Goal: Transaction & Acquisition: Purchase product/service

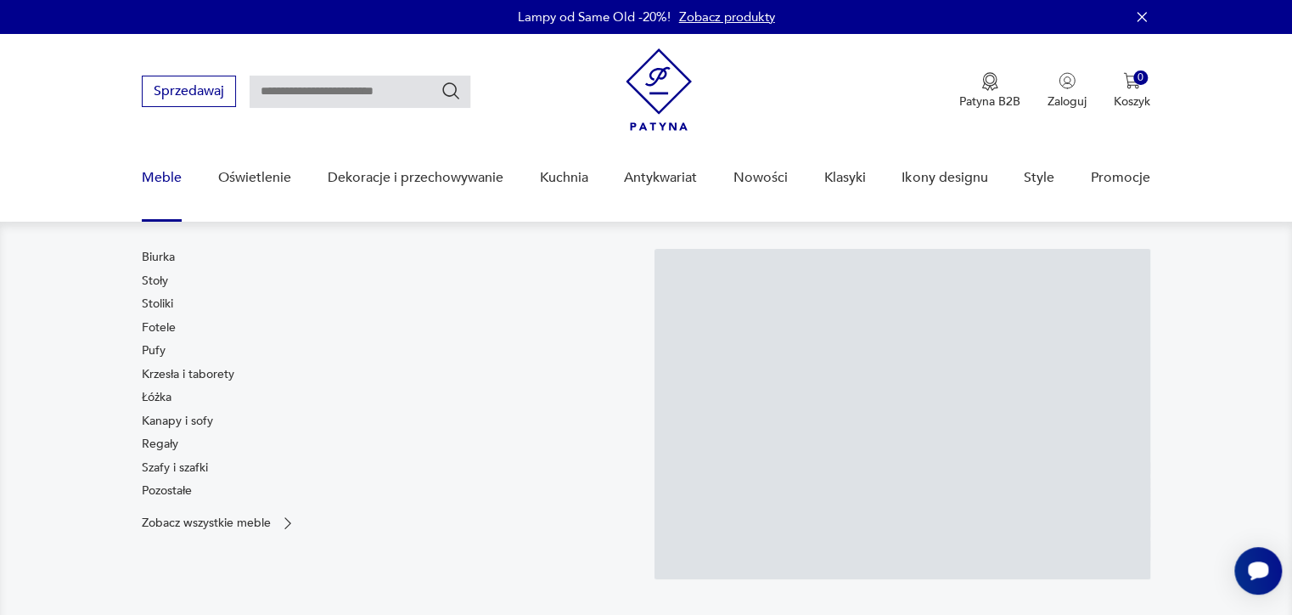
click at [155, 175] on link "Meble" at bounding box center [162, 177] width 40 height 65
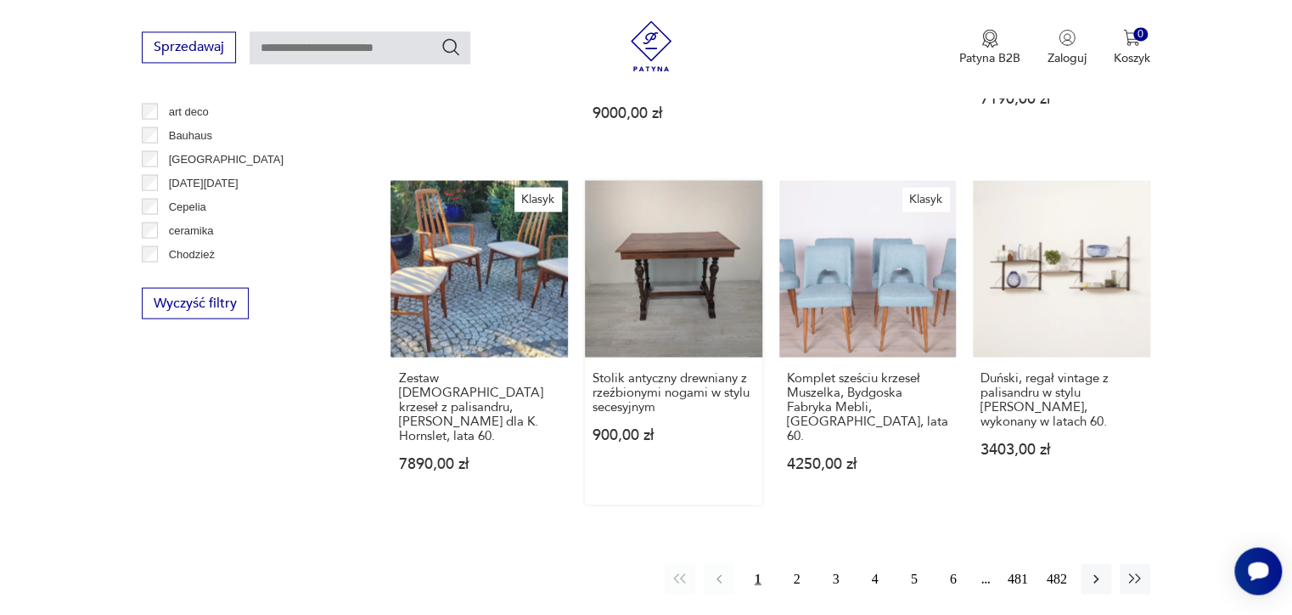
scroll to position [1728, 0]
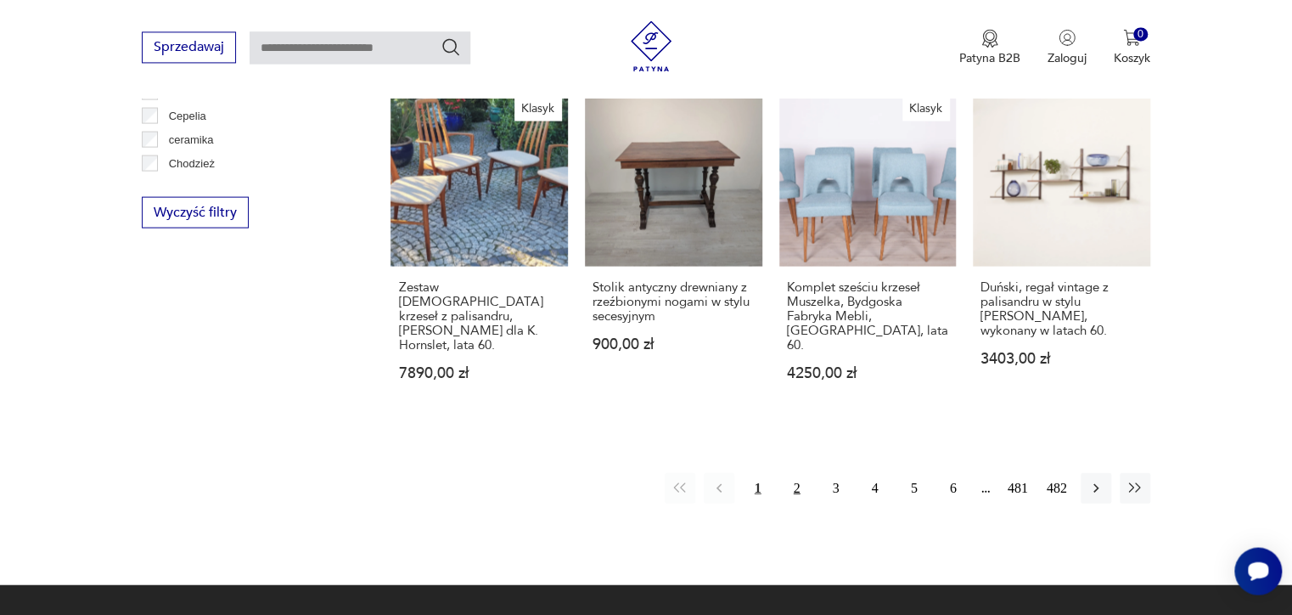
click at [800, 472] on button "2" at bounding box center [797, 487] width 31 height 31
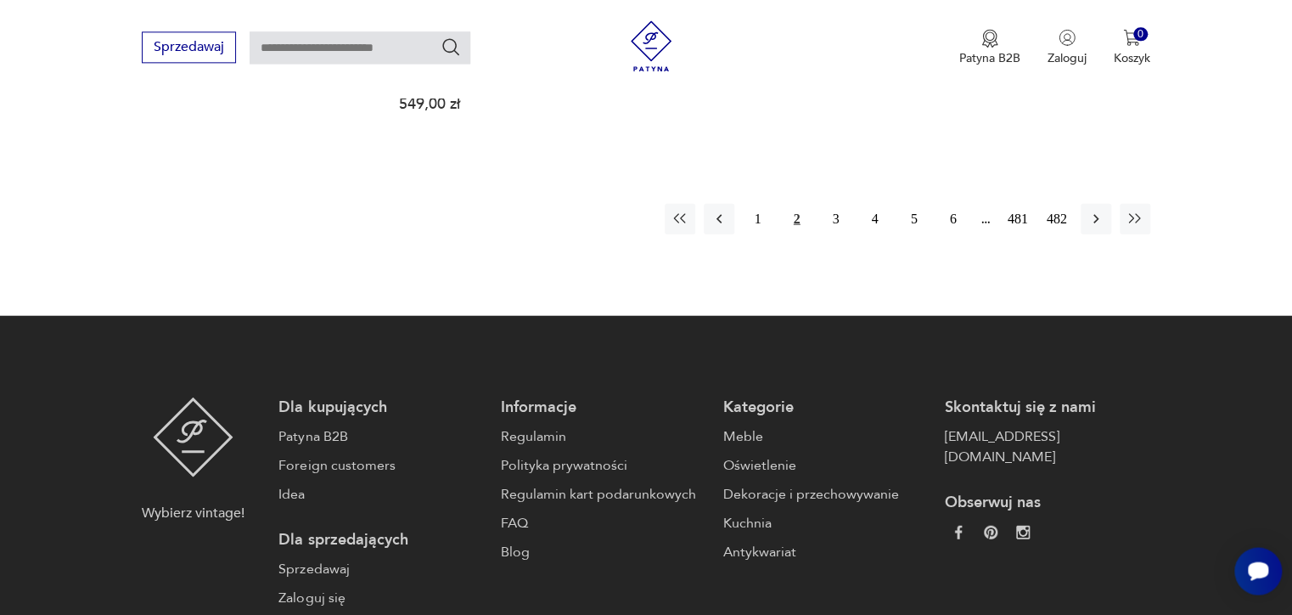
scroll to position [1973, 0]
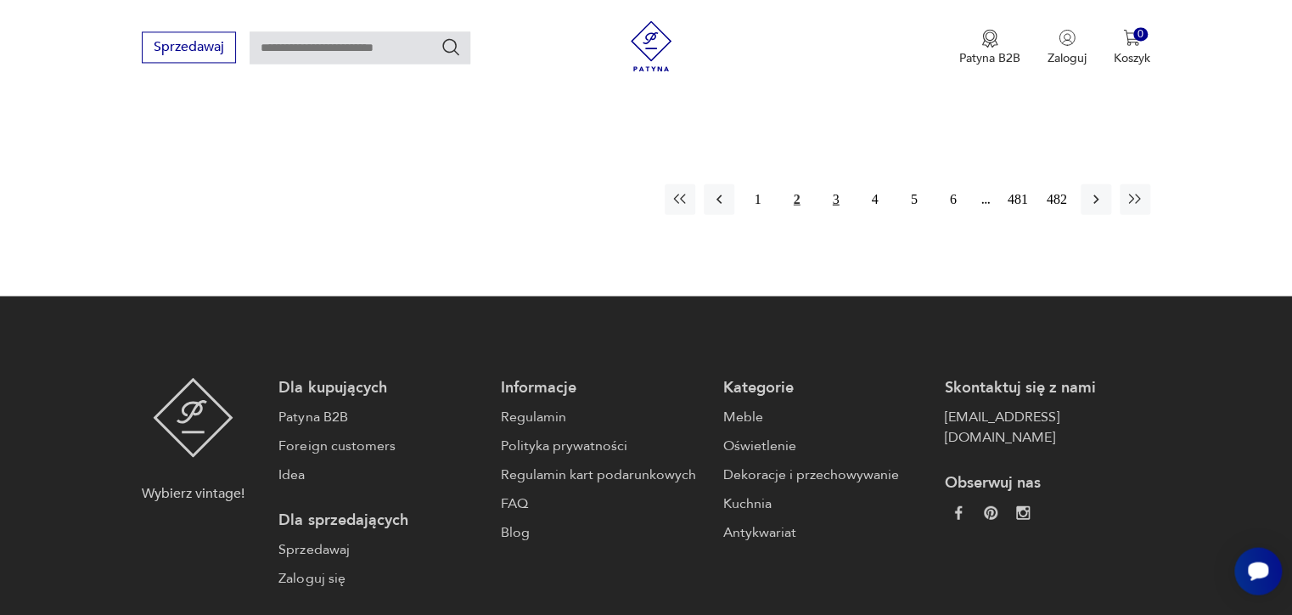
click at [830, 183] on button "3" at bounding box center [836, 198] width 31 height 31
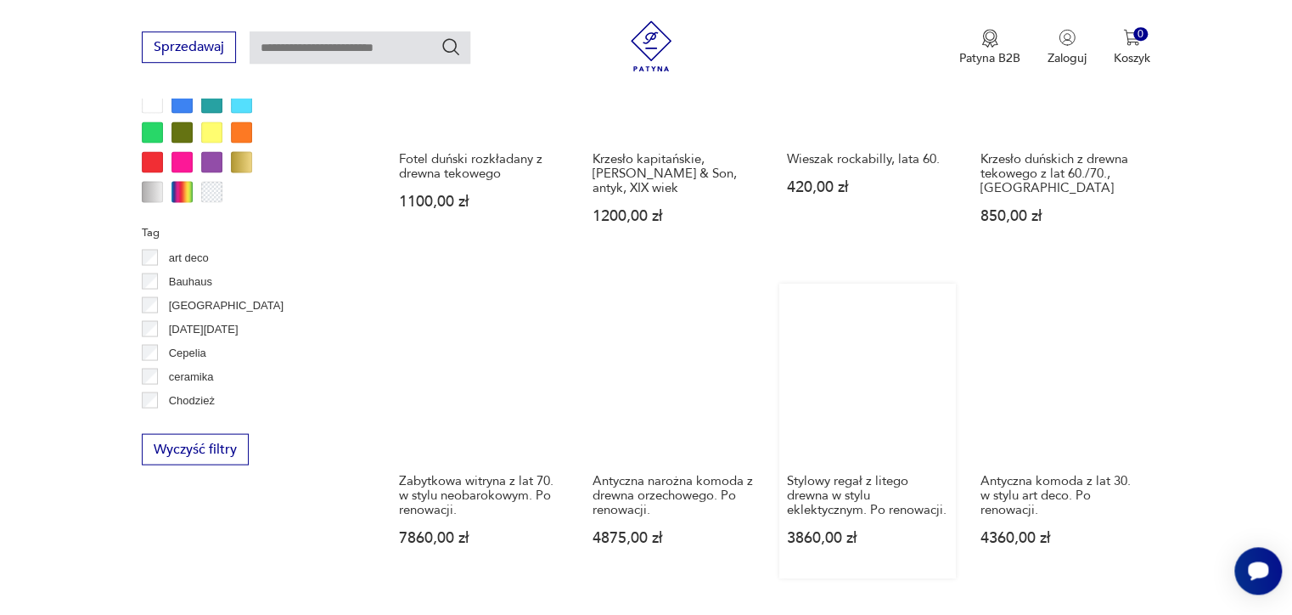
scroll to position [1721, 0]
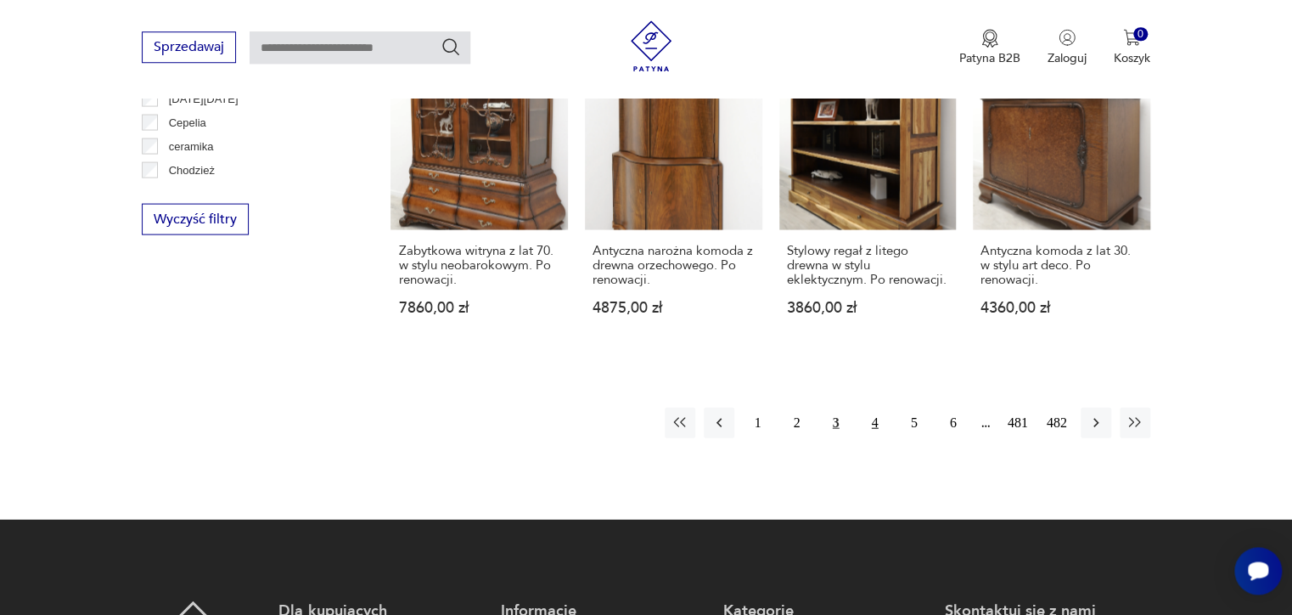
click at [876, 407] on button "4" at bounding box center [875, 422] width 31 height 31
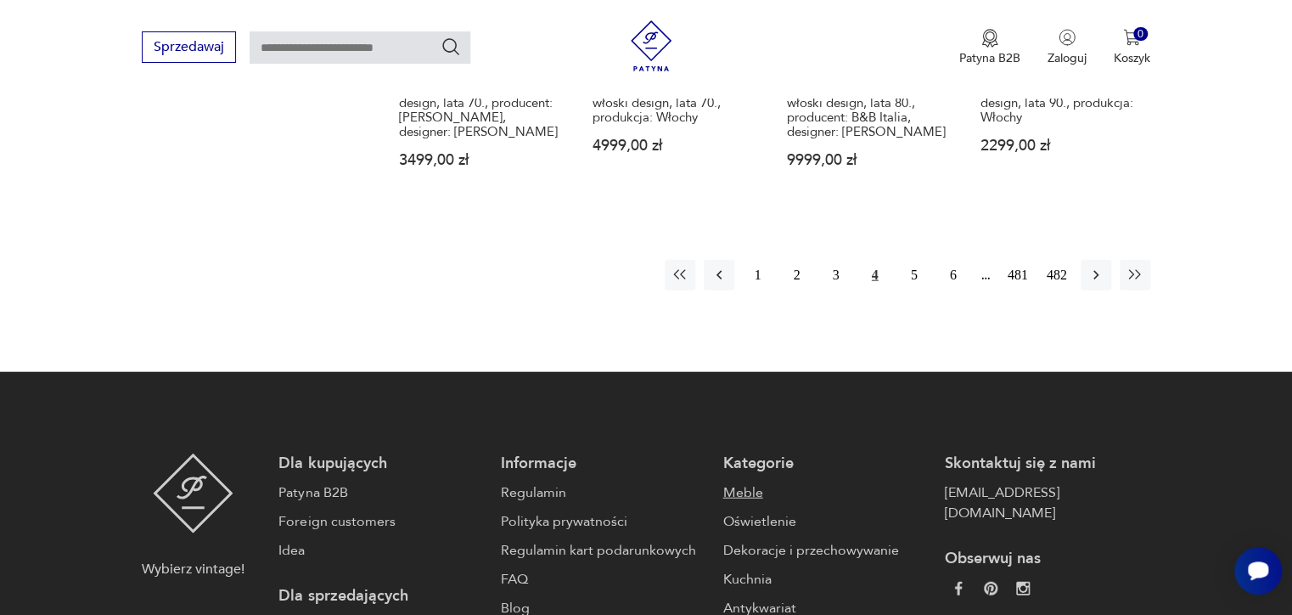
scroll to position [1884, 0]
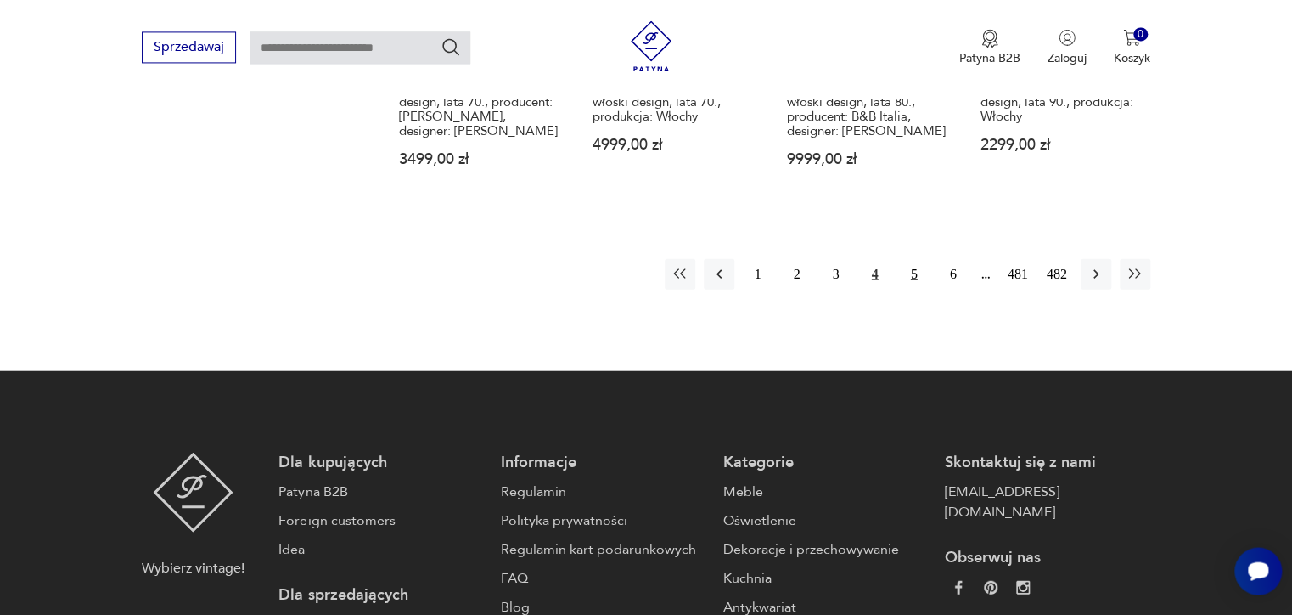
click at [908, 258] on button "5" at bounding box center [914, 273] width 31 height 31
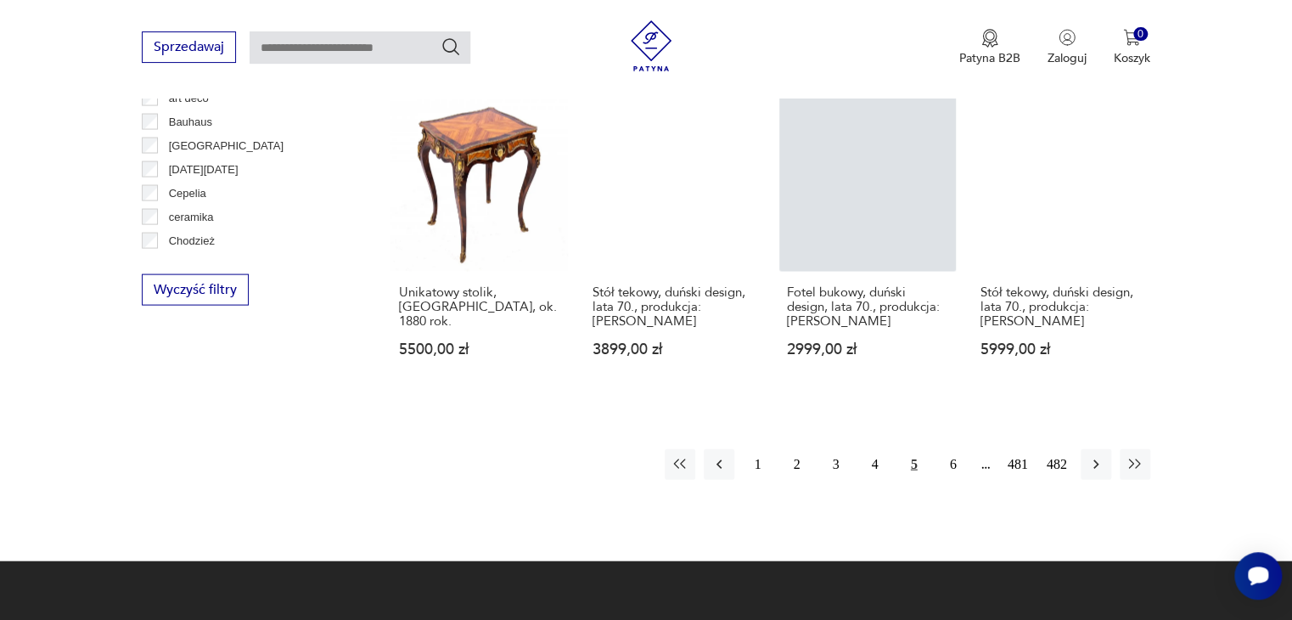
scroll to position [1679, 0]
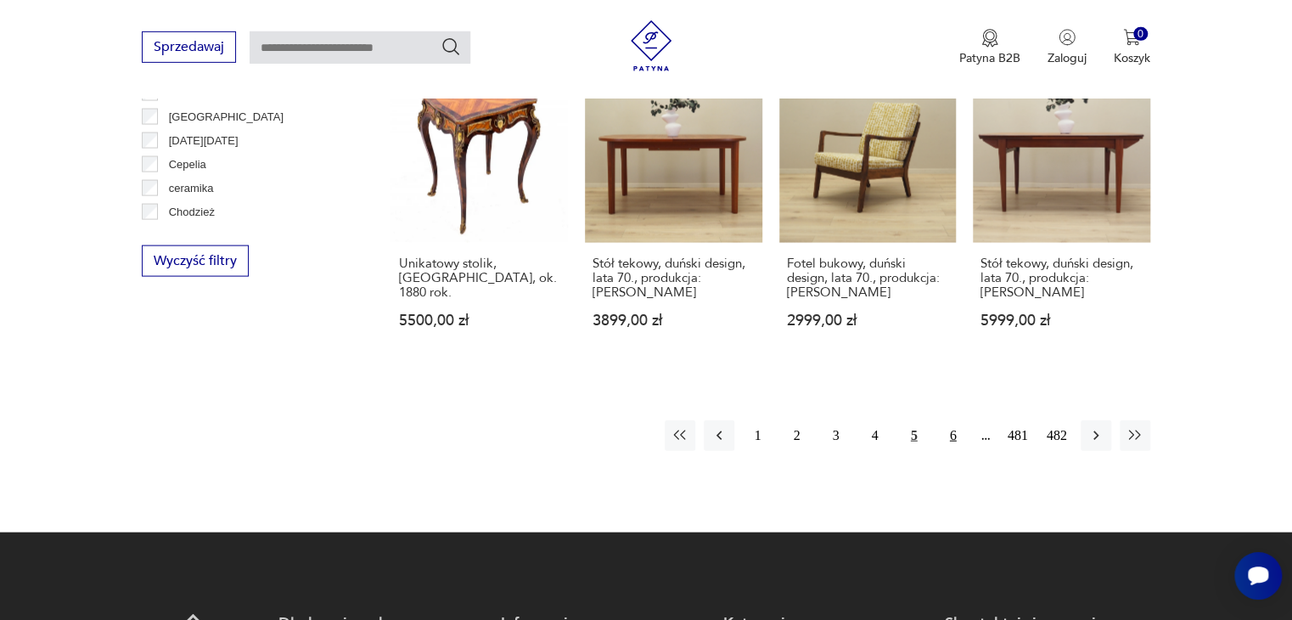
click at [950, 420] on button "6" at bounding box center [953, 435] width 31 height 31
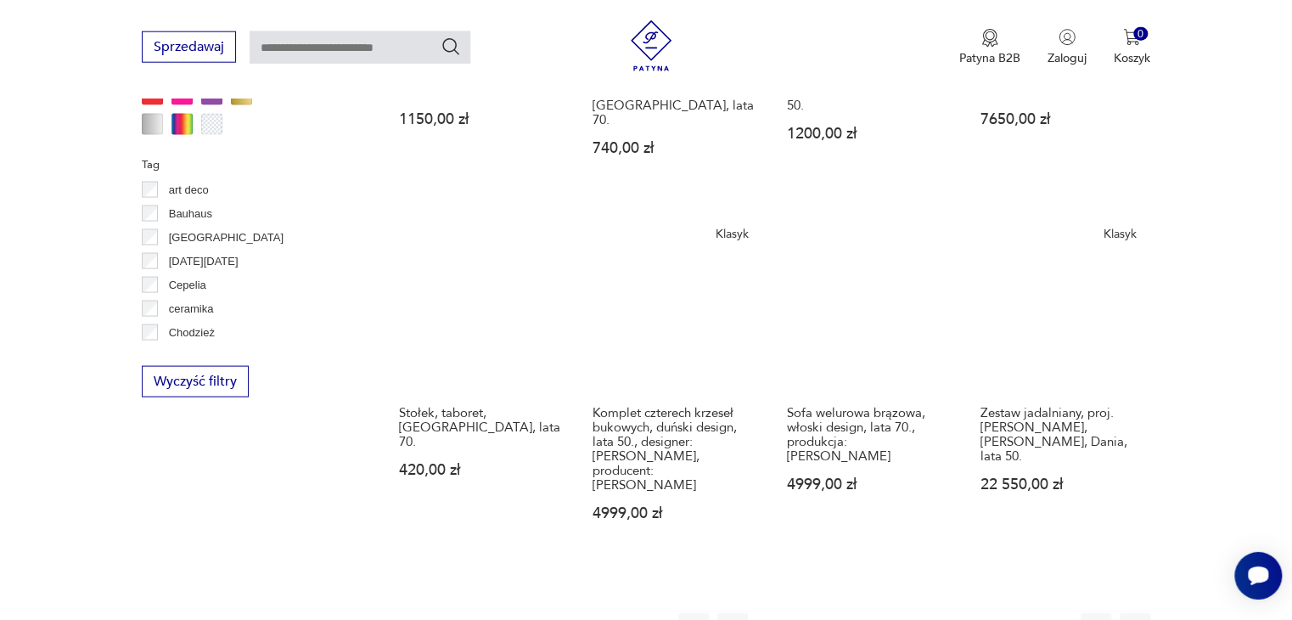
scroll to position [1704, 0]
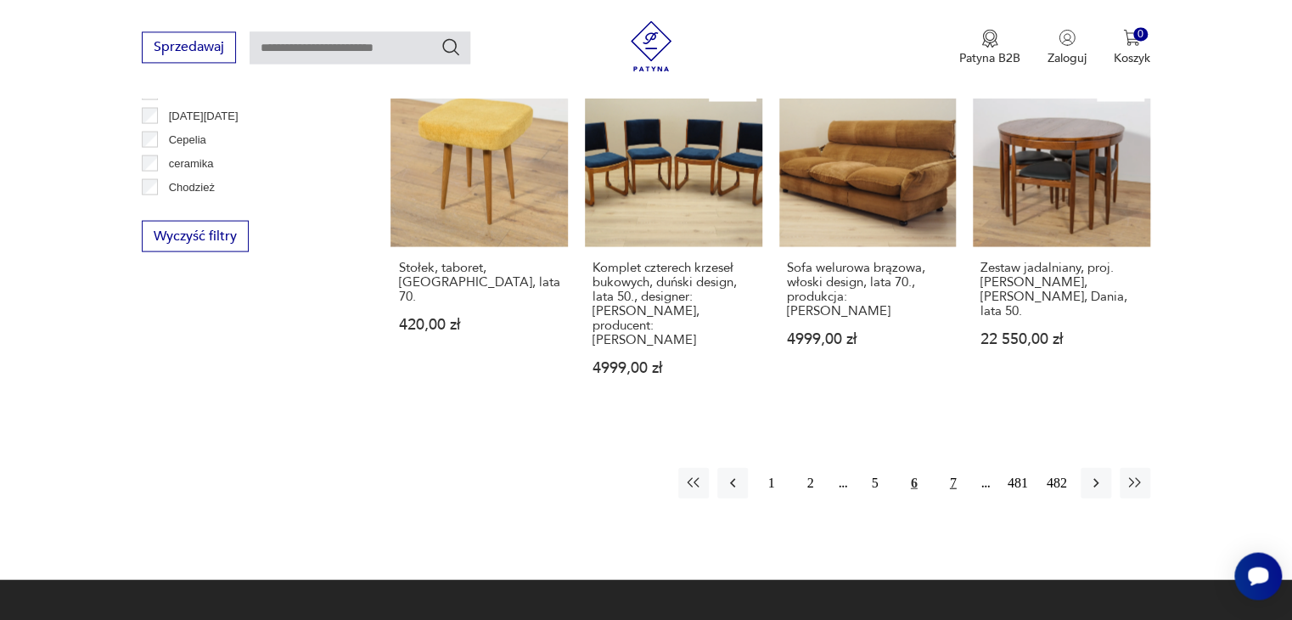
click at [953, 467] on button "7" at bounding box center [953, 482] width 31 height 31
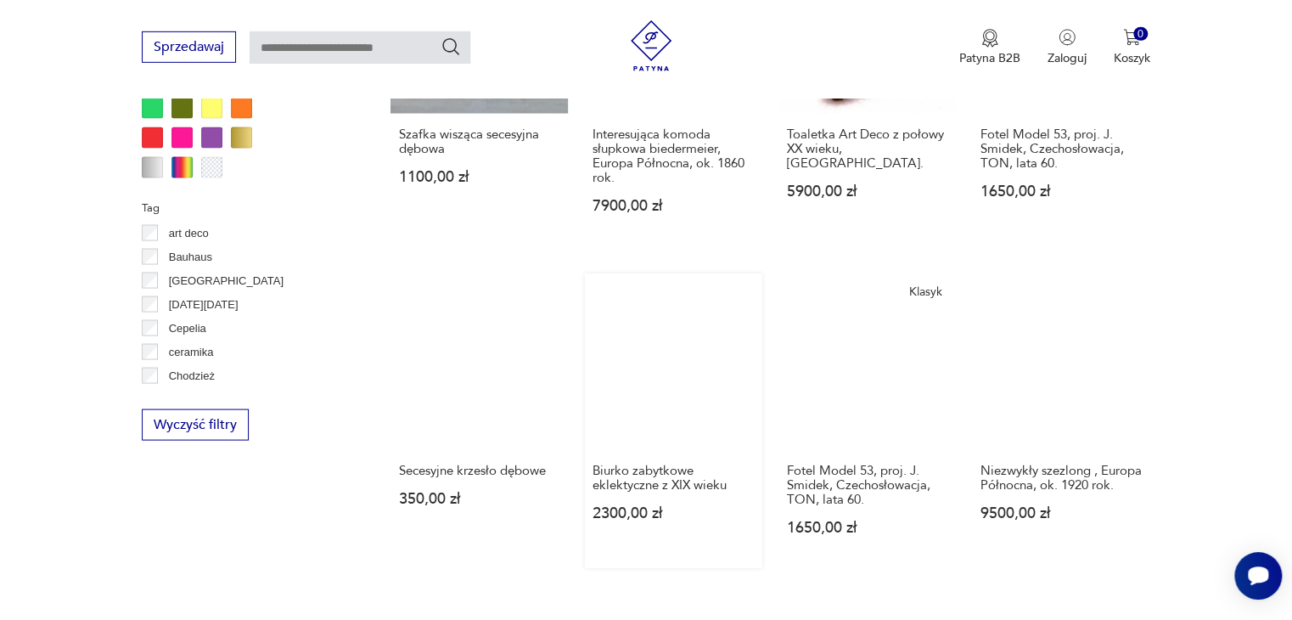
scroll to position [1615, 0]
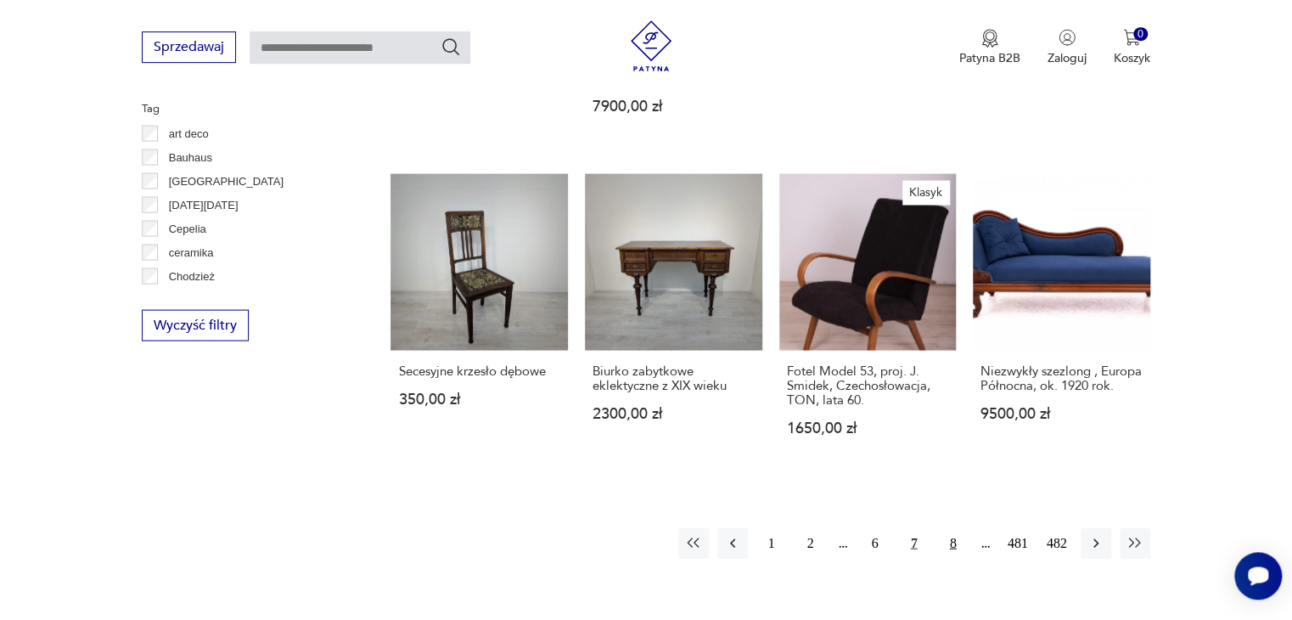
click at [955, 527] on button "8" at bounding box center [953, 542] width 31 height 31
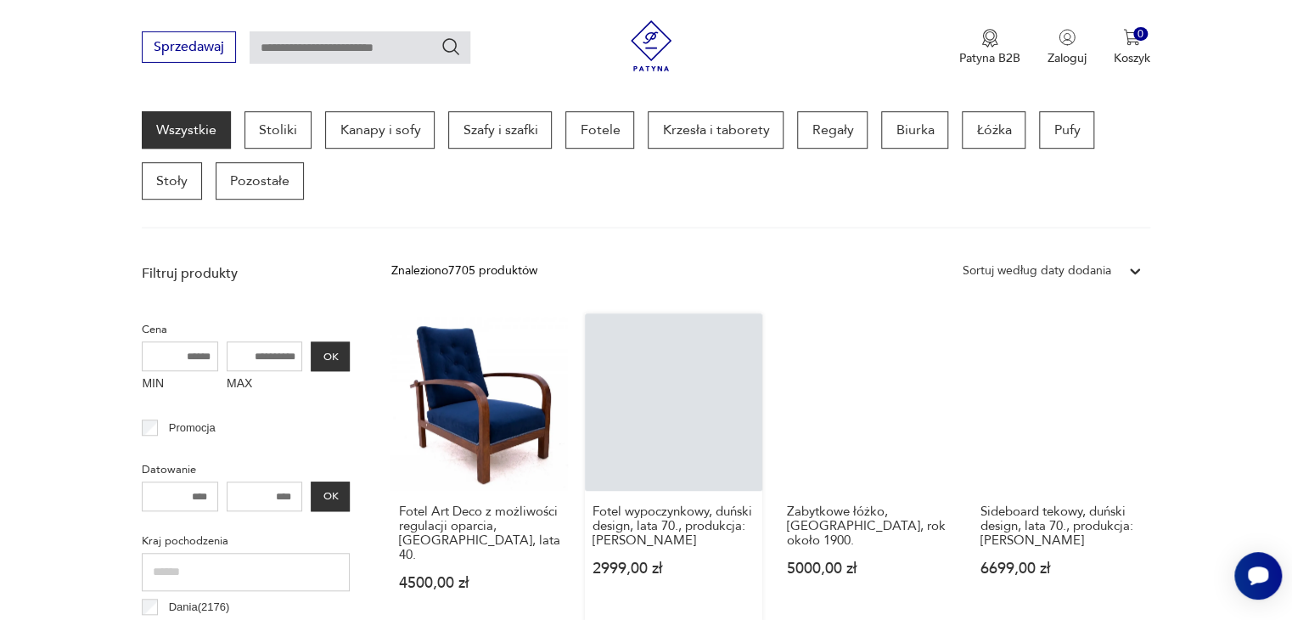
scroll to position [449, 0]
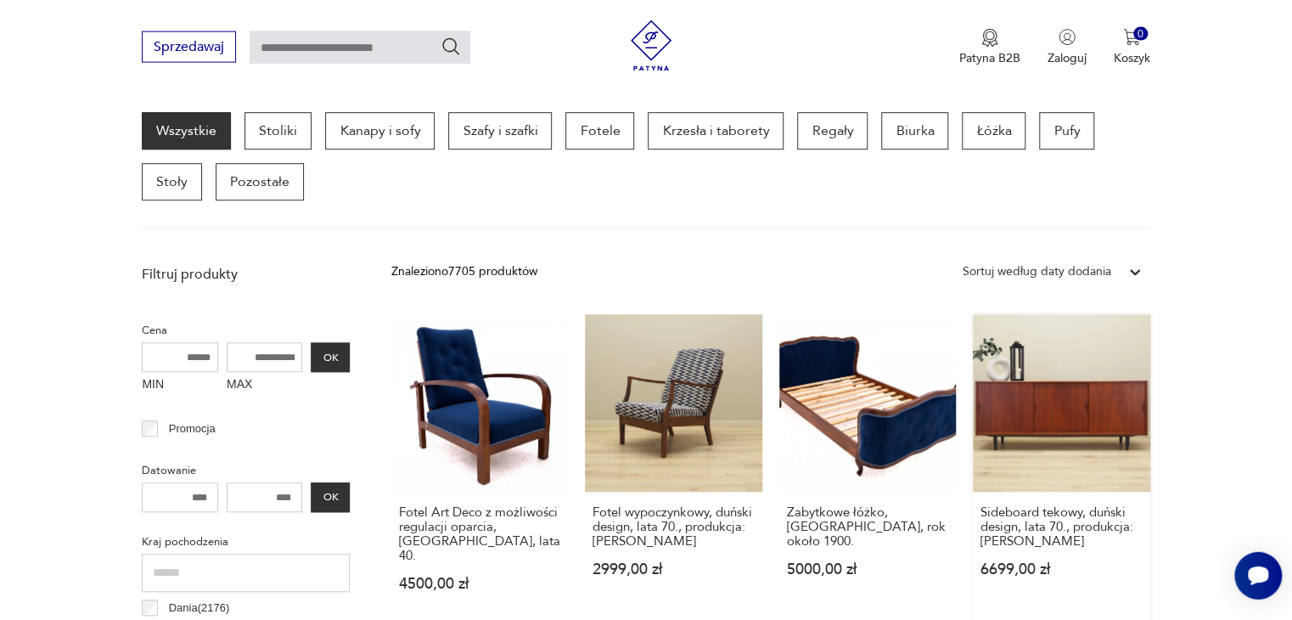
click at [1087, 415] on link "Sideboard tekowy, duński design, lata 70., produkcja: Dania 6699,00 zł" at bounding box center [1061, 470] width 177 height 310
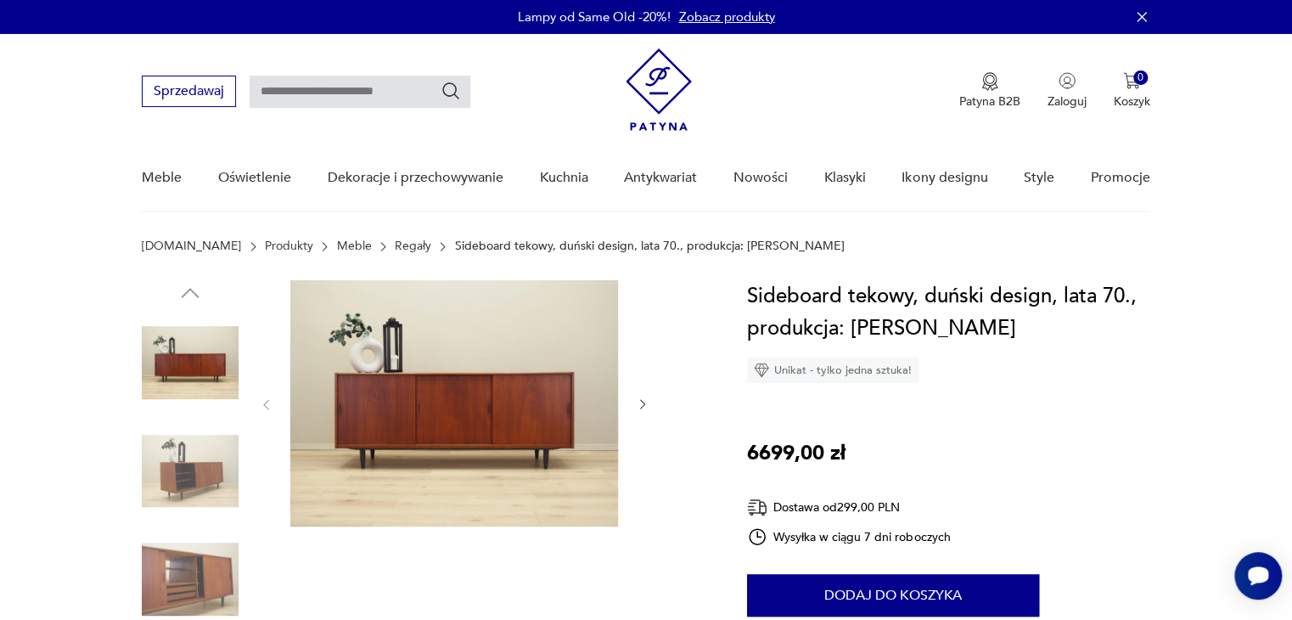
click at [645, 405] on icon "button" at bounding box center [643, 404] width 14 height 14
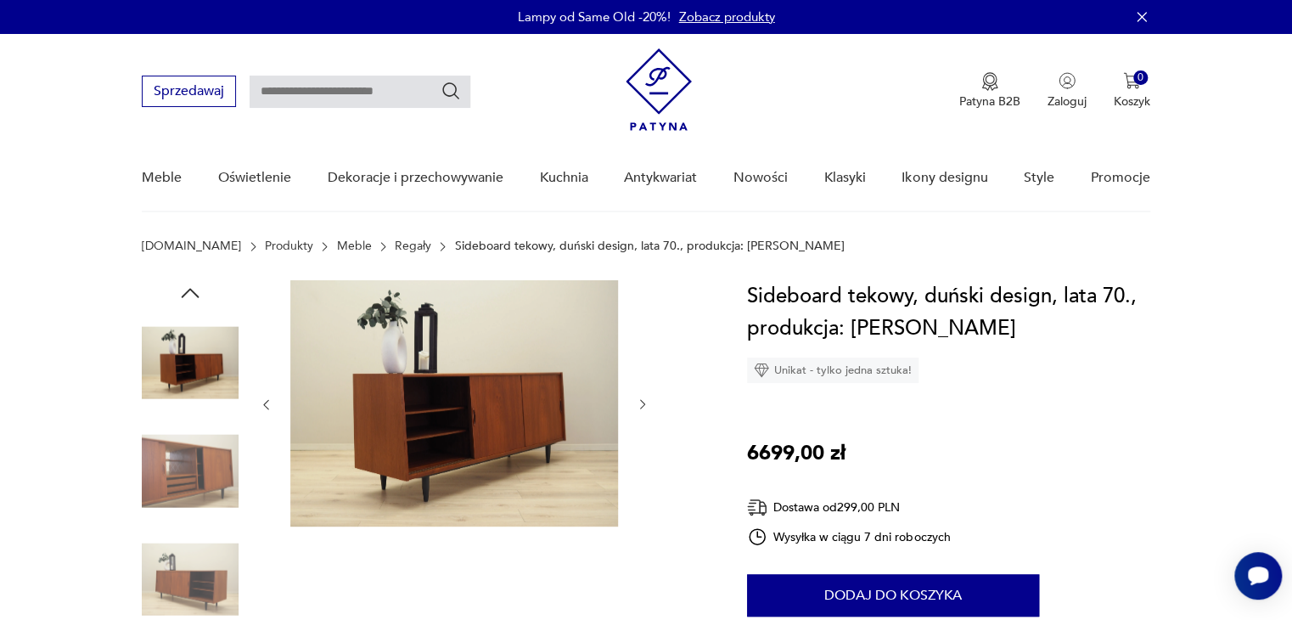
click at [645, 405] on icon "button" at bounding box center [643, 404] width 14 height 14
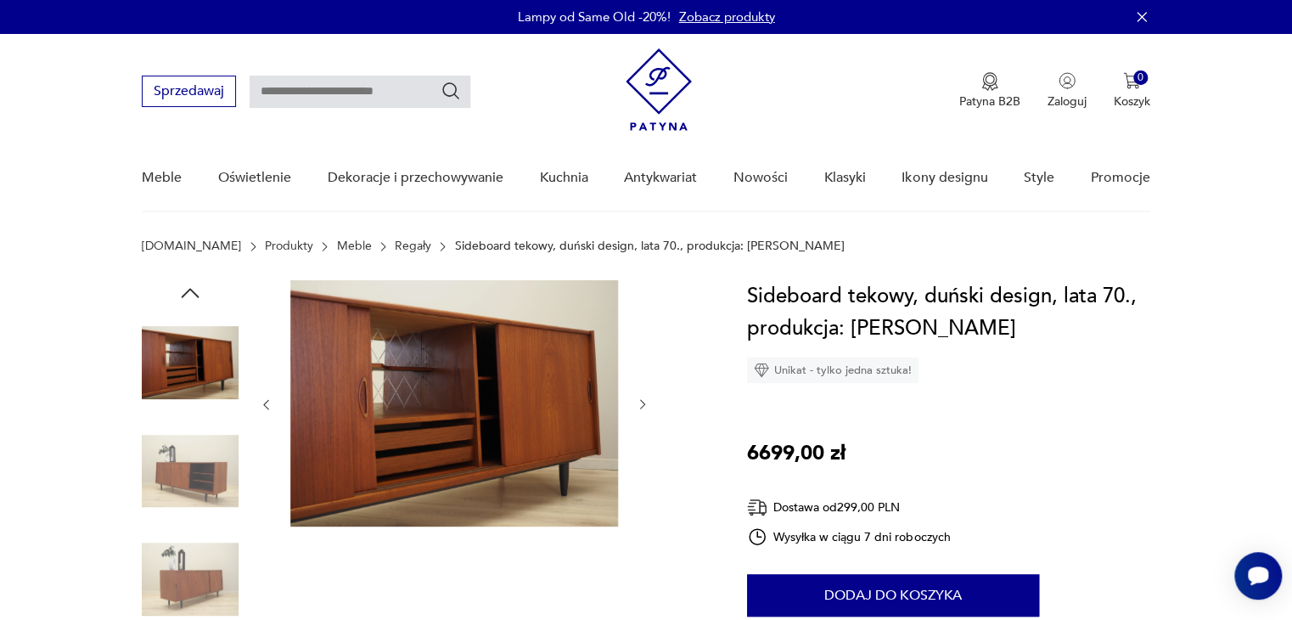
click at [645, 405] on icon "button" at bounding box center [643, 404] width 14 height 14
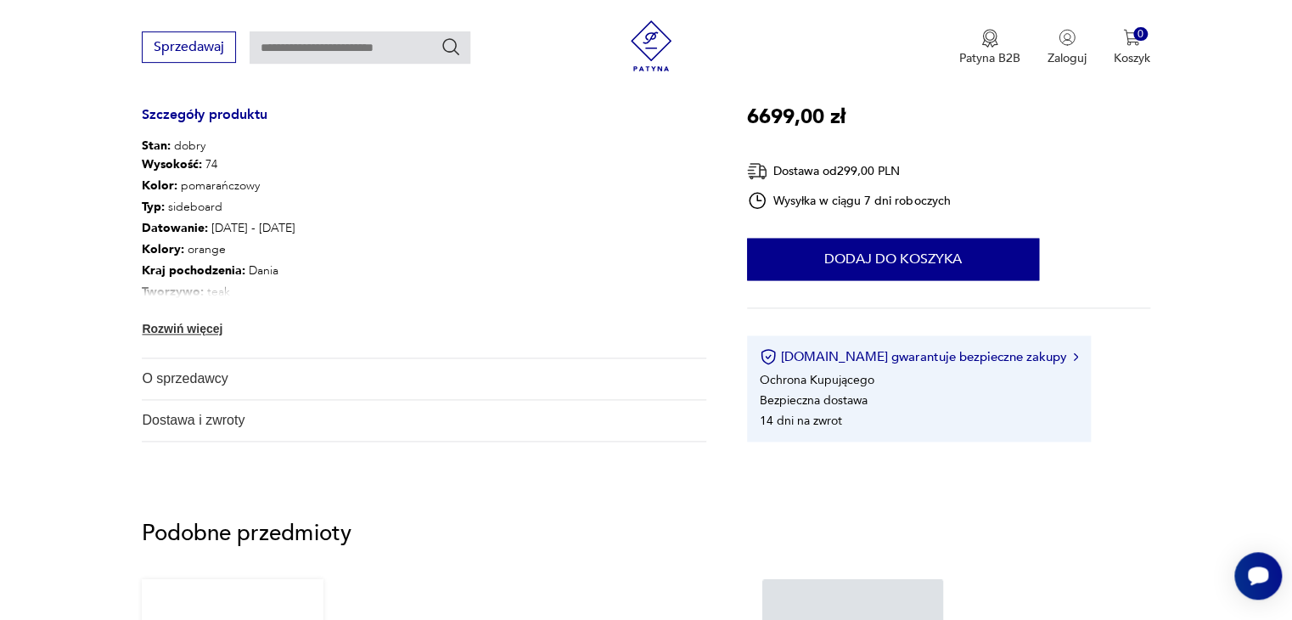
scroll to position [1075, 0]
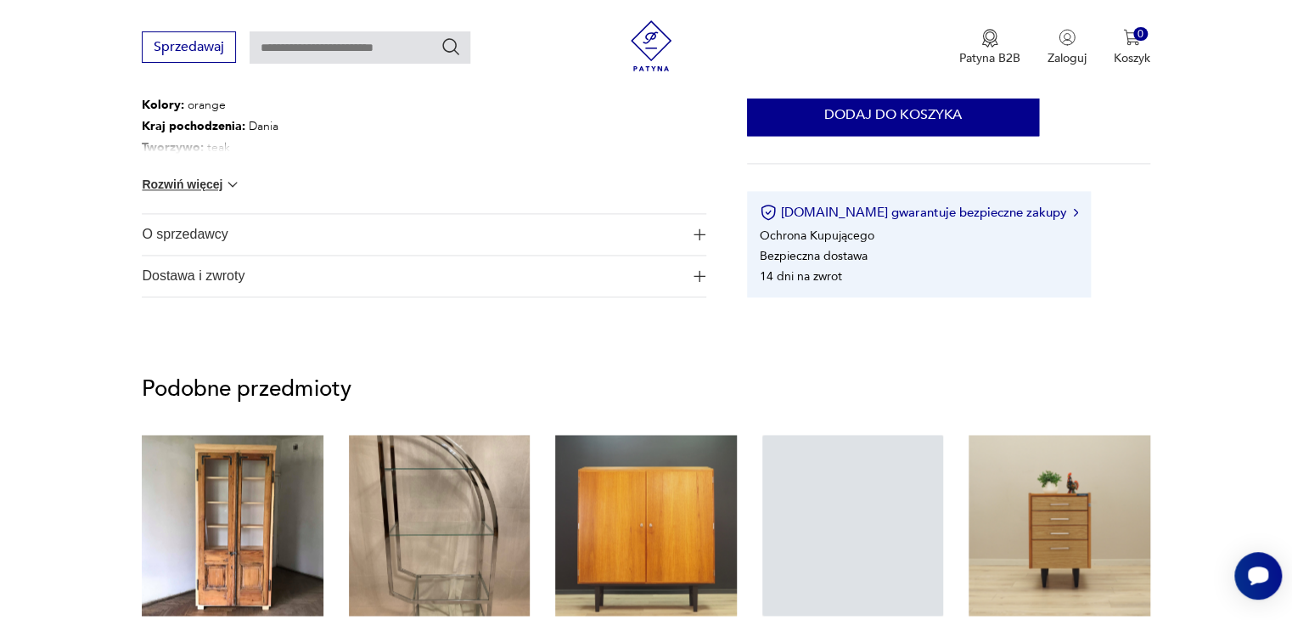
click at [212, 180] on button "Rozwiń więcej" at bounding box center [191, 184] width 98 height 17
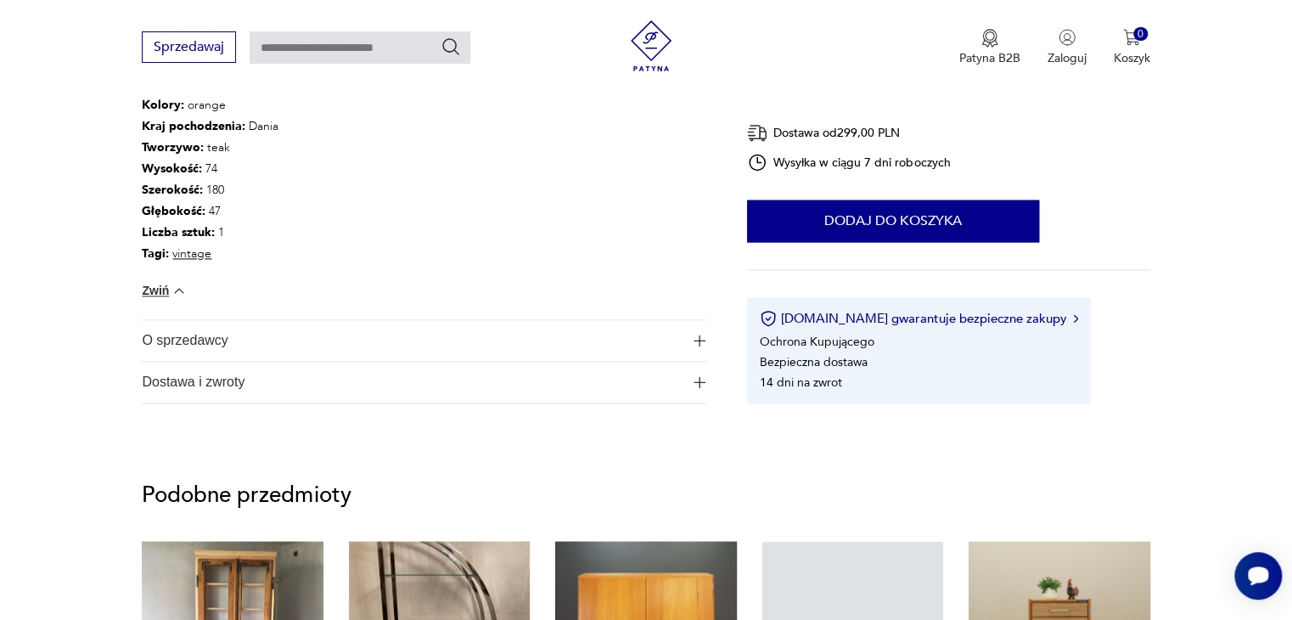
click at [698, 338] on img "button" at bounding box center [699, 340] width 12 height 12
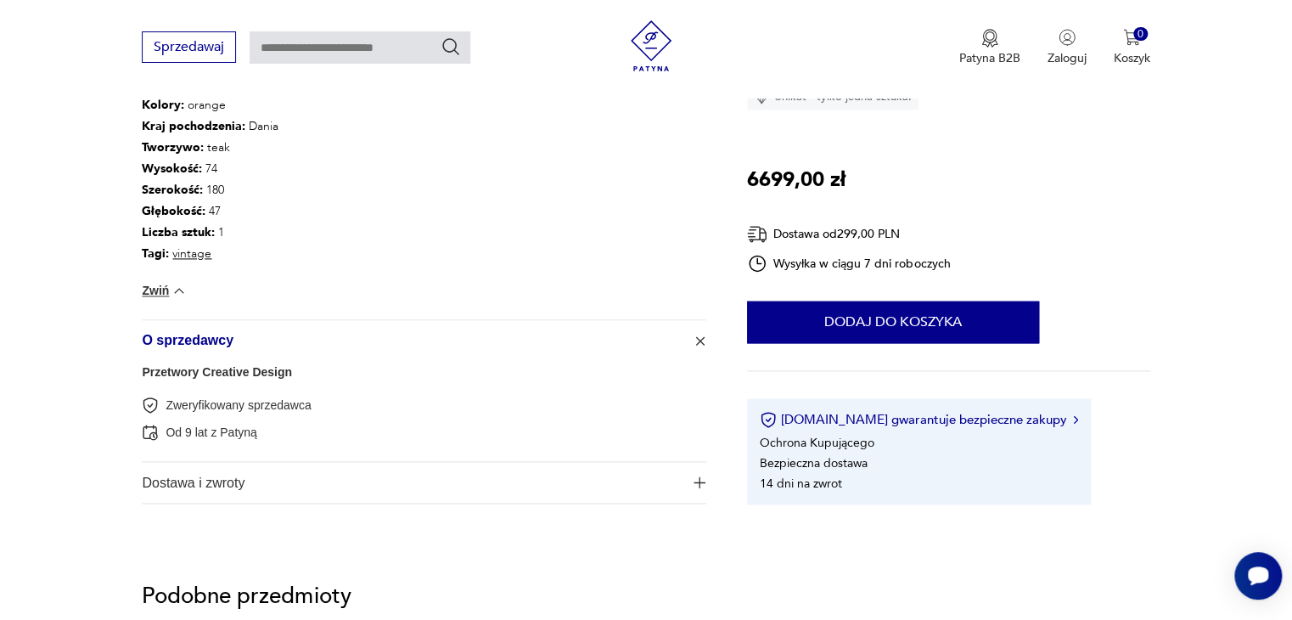
click at [196, 372] on link "Przetwory Creative Design" at bounding box center [217, 372] width 150 height 14
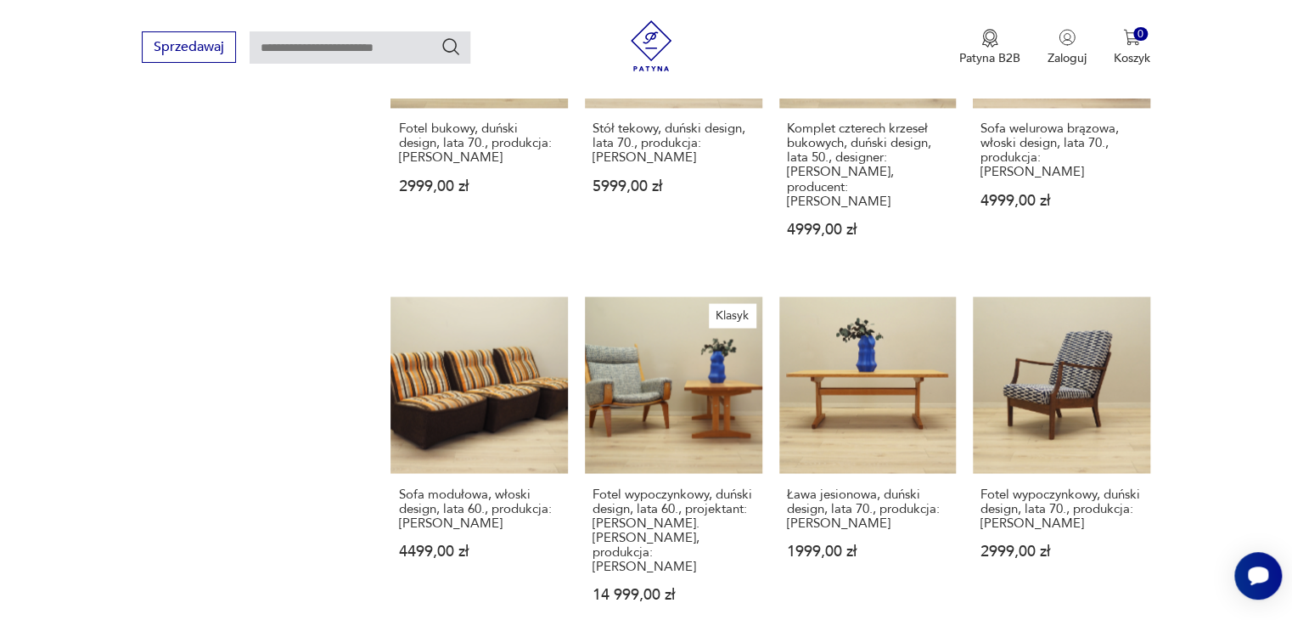
scroll to position [1793, 0]
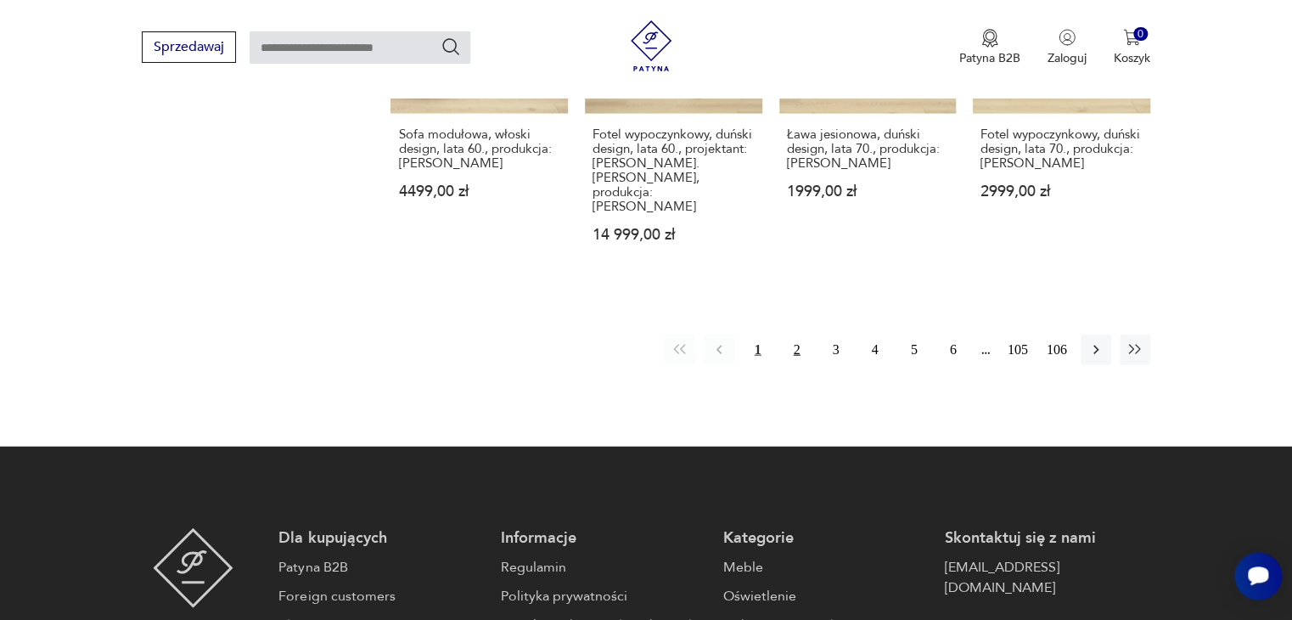
click at [798, 334] on button "2" at bounding box center [797, 349] width 31 height 31
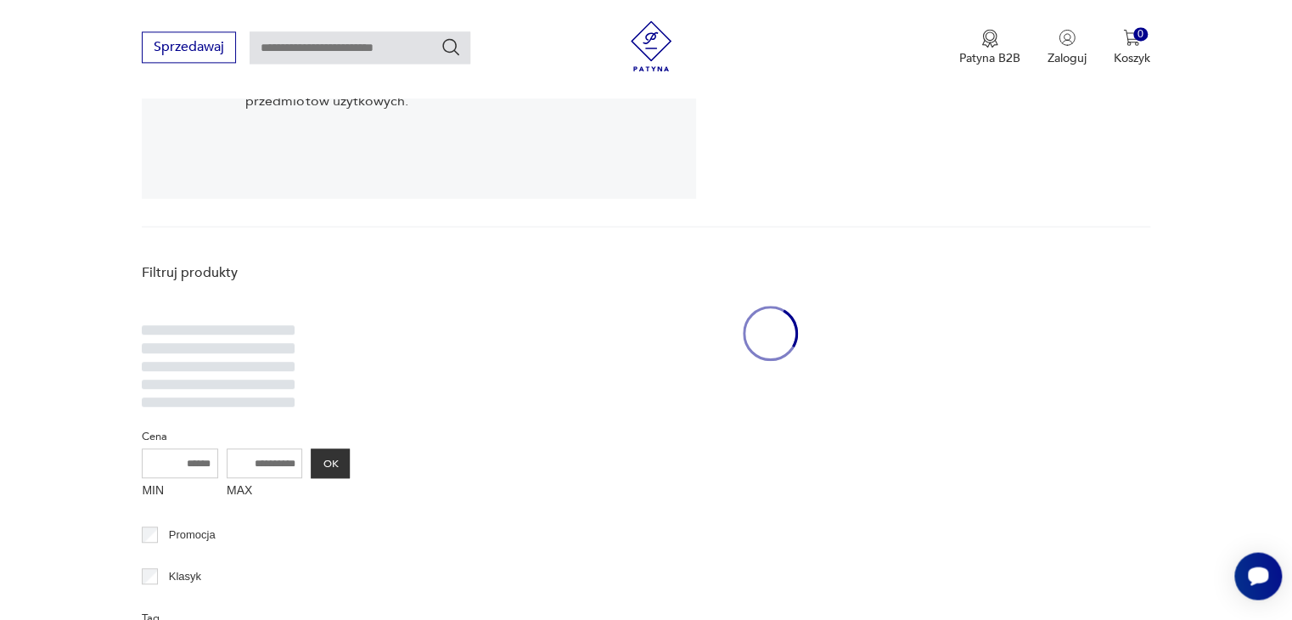
scroll to position [349, 0]
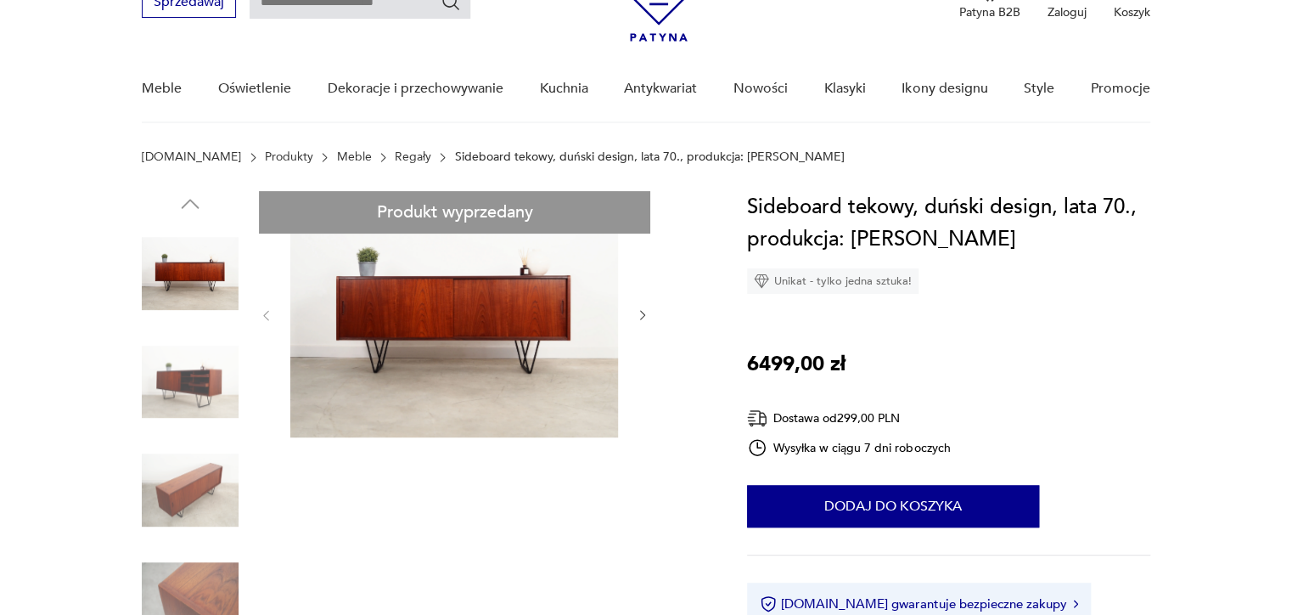
click at [434, 328] on img at bounding box center [454, 314] width 328 height 246
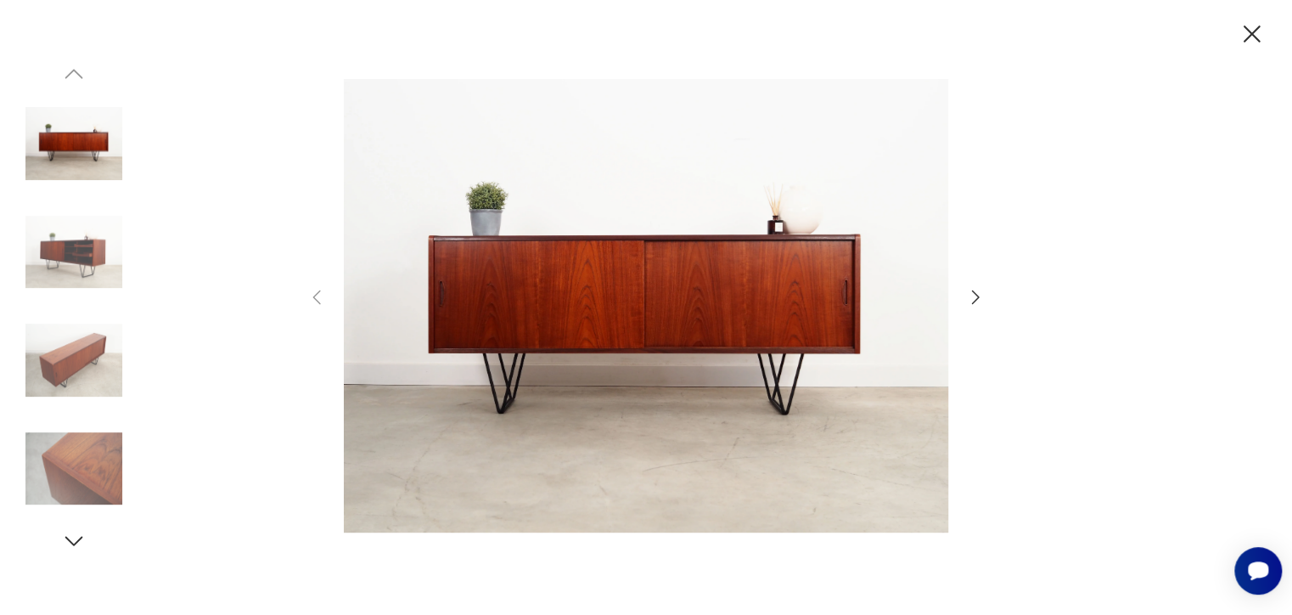
click at [970, 299] on icon "button" at bounding box center [975, 297] width 20 height 20
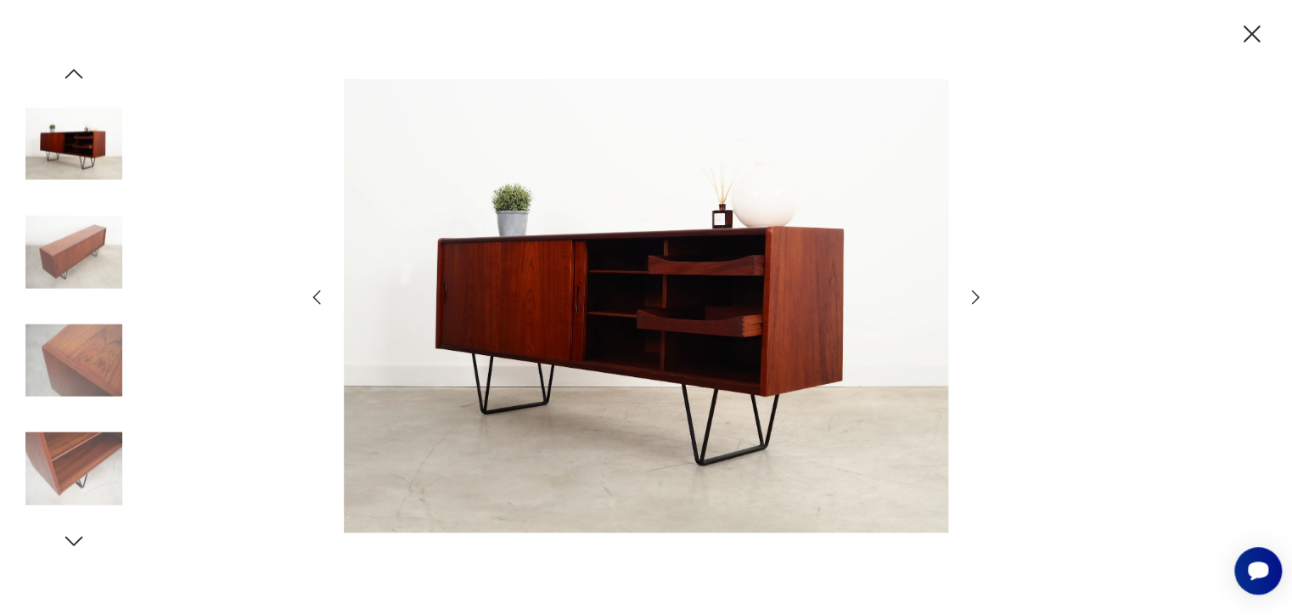
click at [970, 299] on icon "button" at bounding box center [975, 297] width 20 height 20
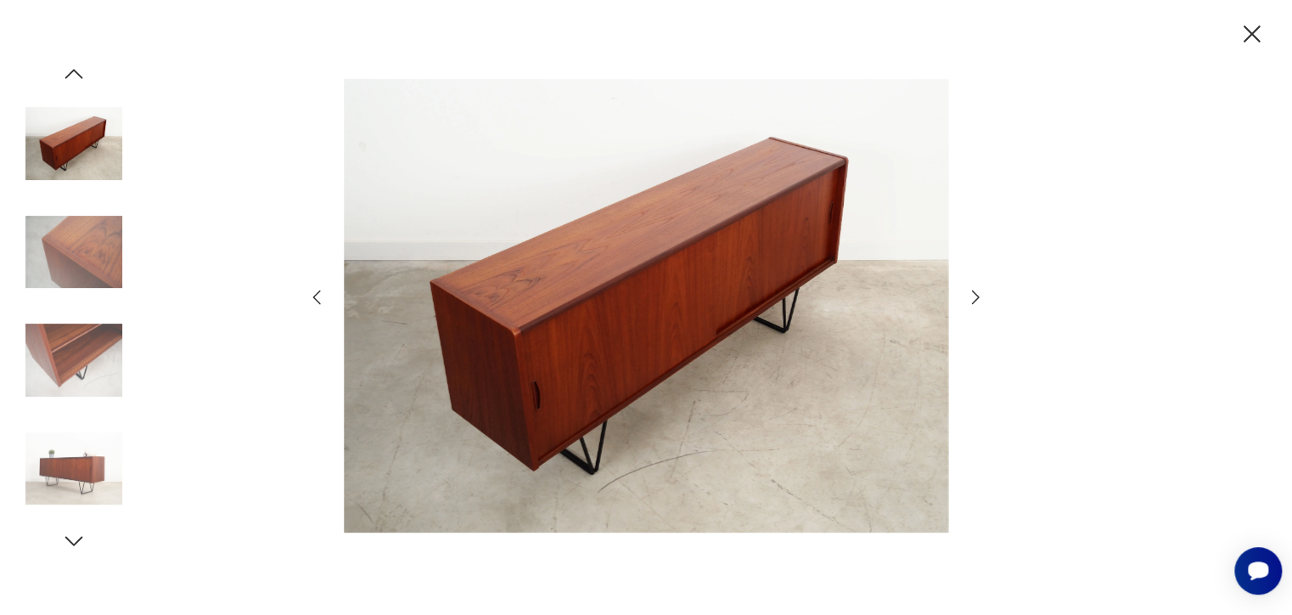
click at [970, 299] on icon "button" at bounding box center [975, 297] width 20 height 20
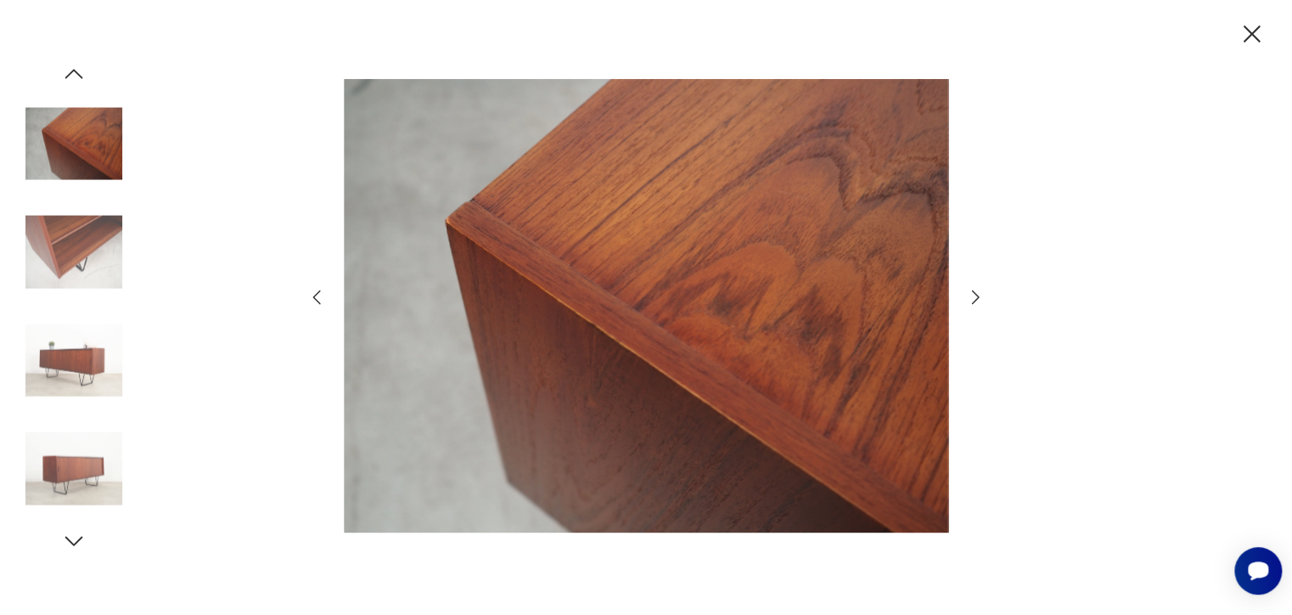
click at [970, 299] on icon "button" at bounding box center [975, 297] width 20 height 20
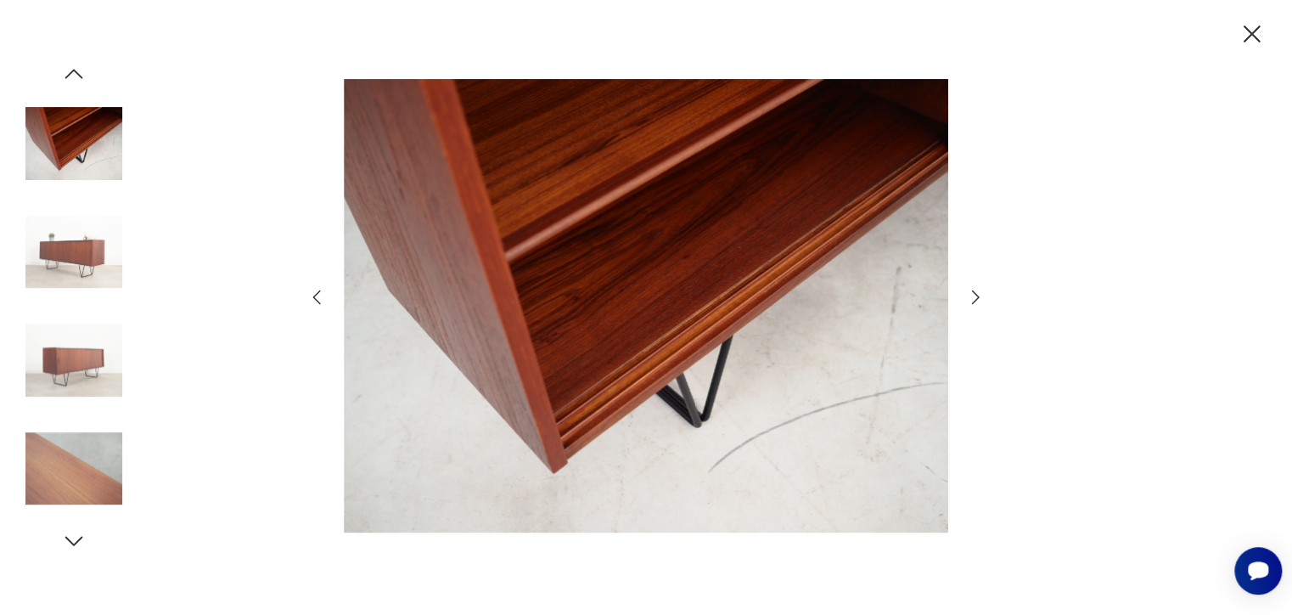
click at [970, 299] on icon "button" at bounding box center [975, 297] width 20 height 20
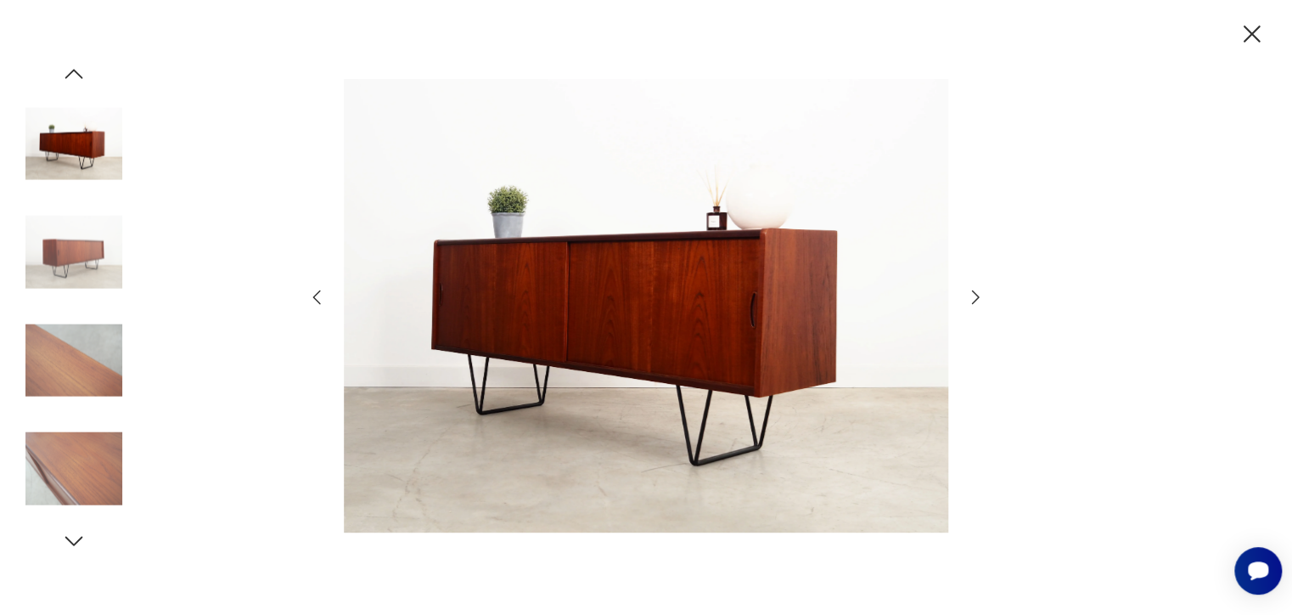
click at [970, 299] on icon "button" at bounding box center [975, 297] width 20 height 20
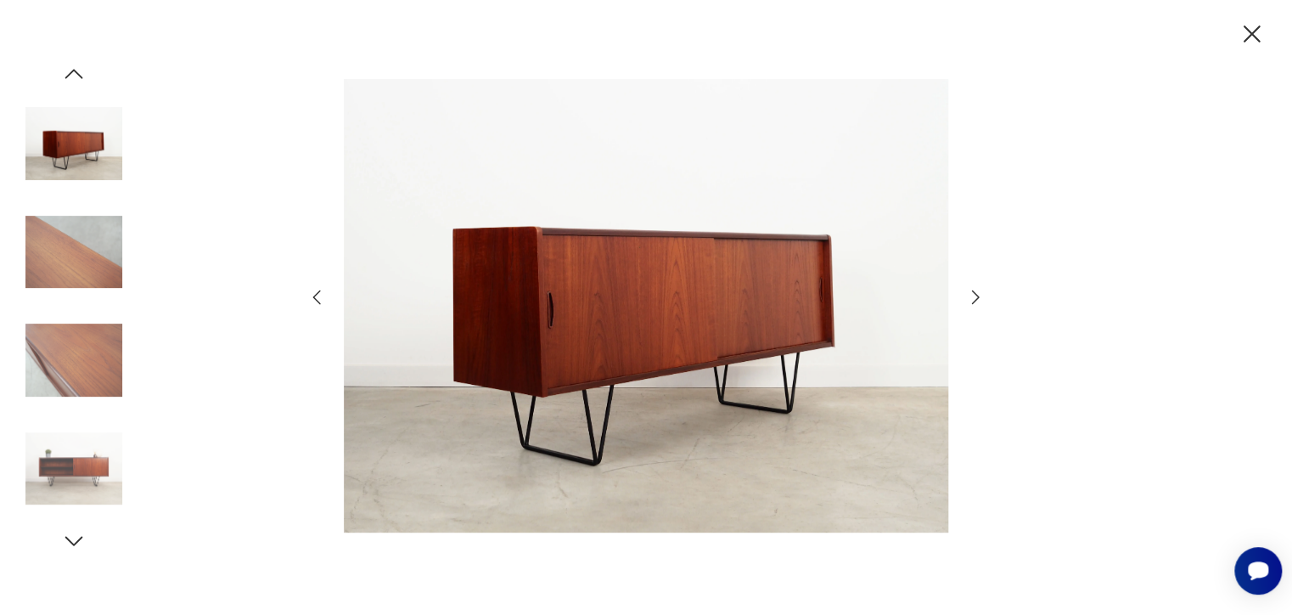
click at [970, 299] on icon "button" at bounding box center [975, 297] width 20 height 20
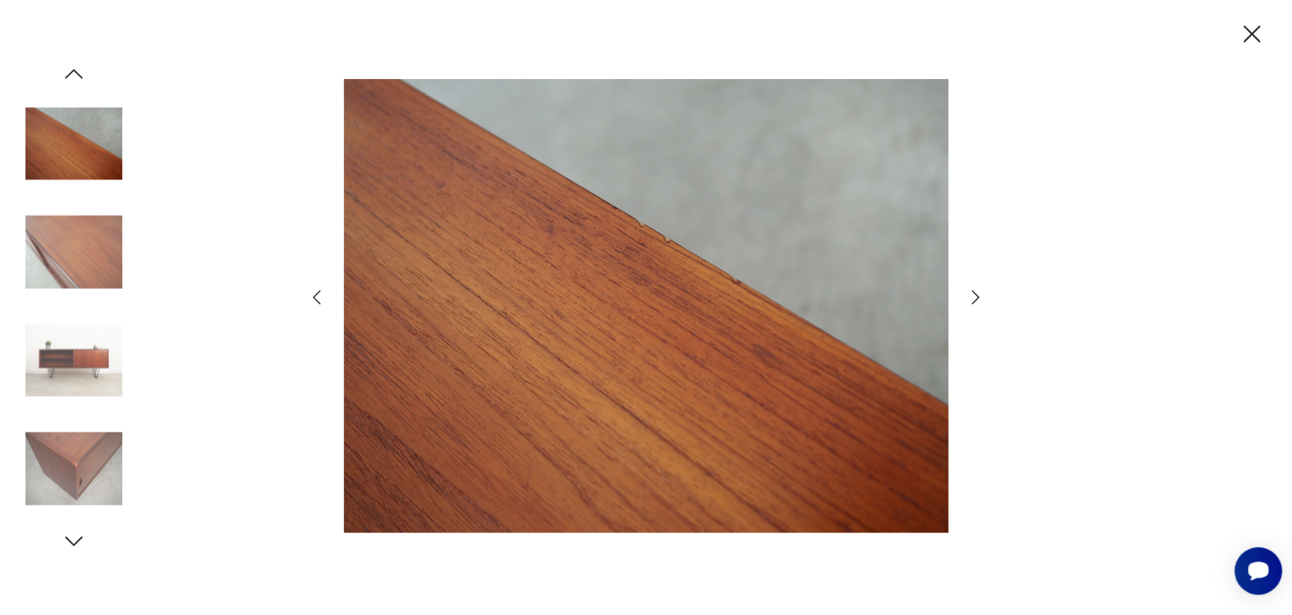
click at [970, 299] on icon "button" at bounding box center [975, 297] width 20 height 20
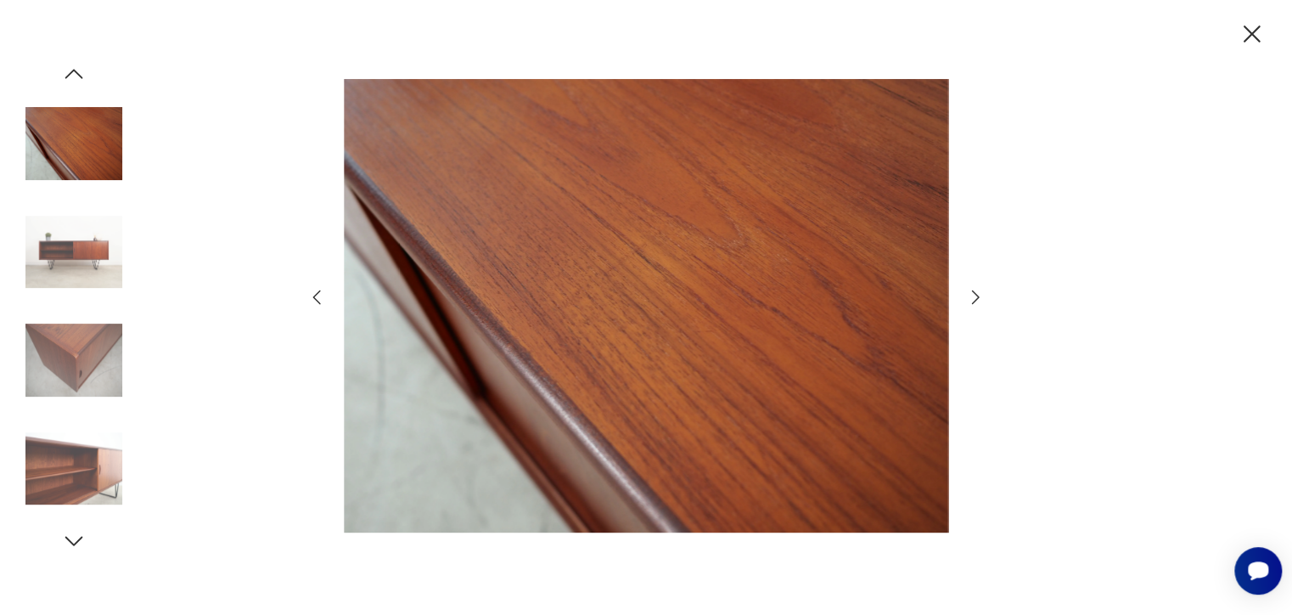
click at [970, 299] on icon "button" at bounding box center [975, 297] width 20 height 20
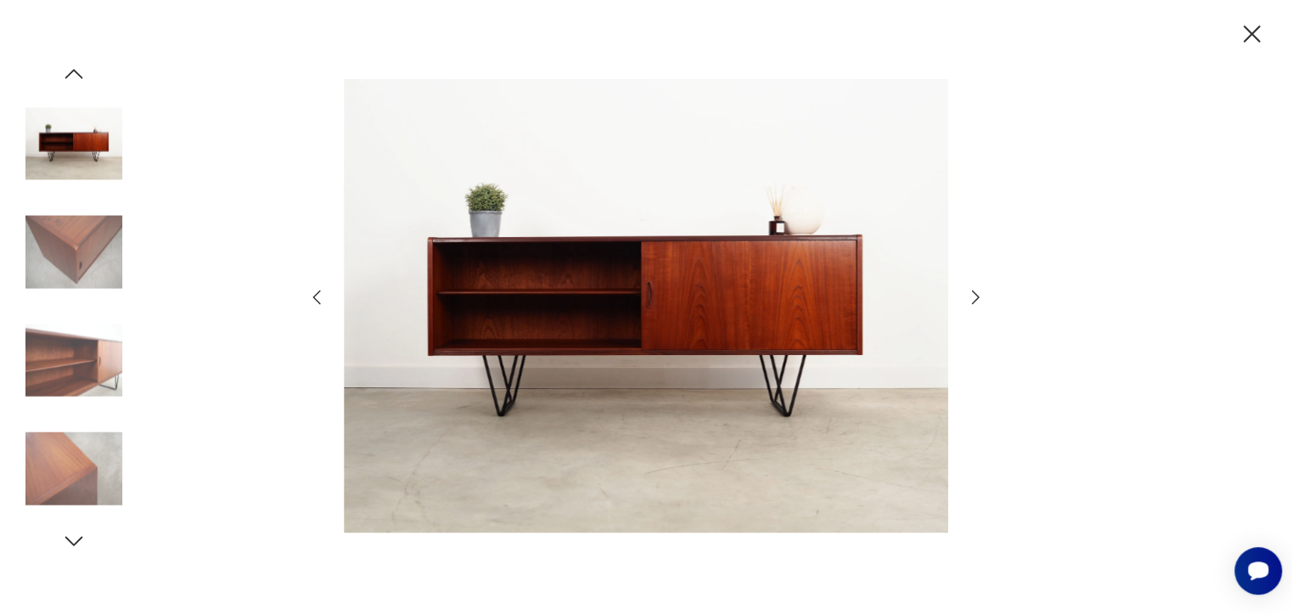
click at [970, 299] on icon "button" at bounding box center [975, 297] width 20 height 20
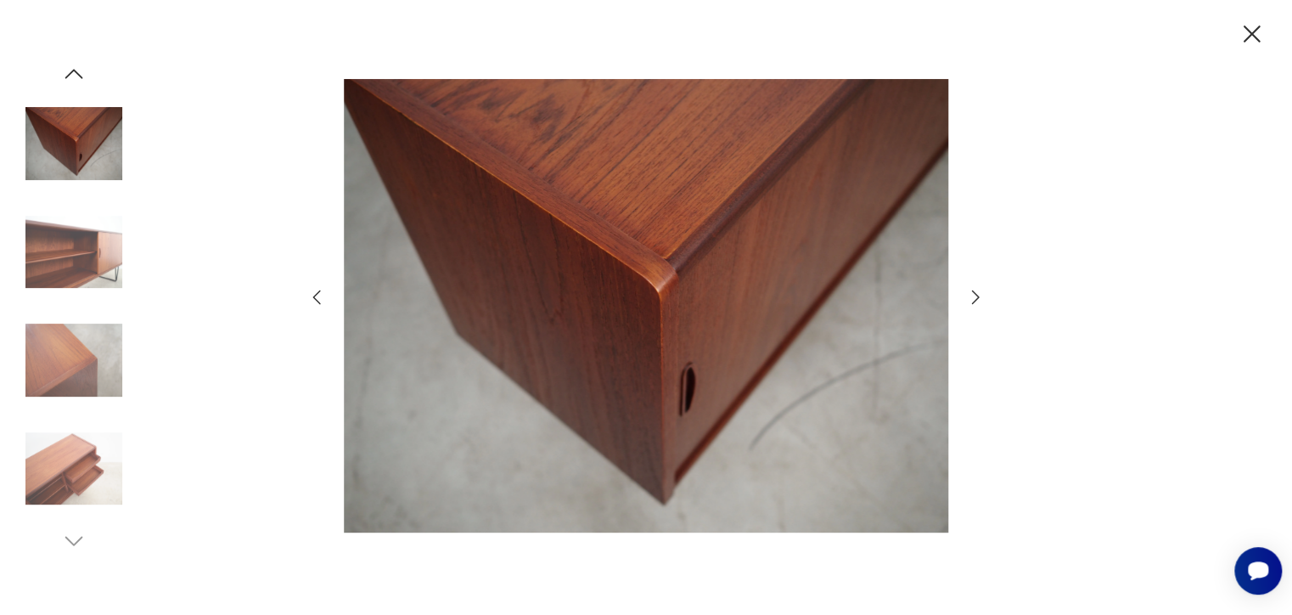
click at [970, 299] on icon "button" at bounding box center [975, 297] width 20 height 20
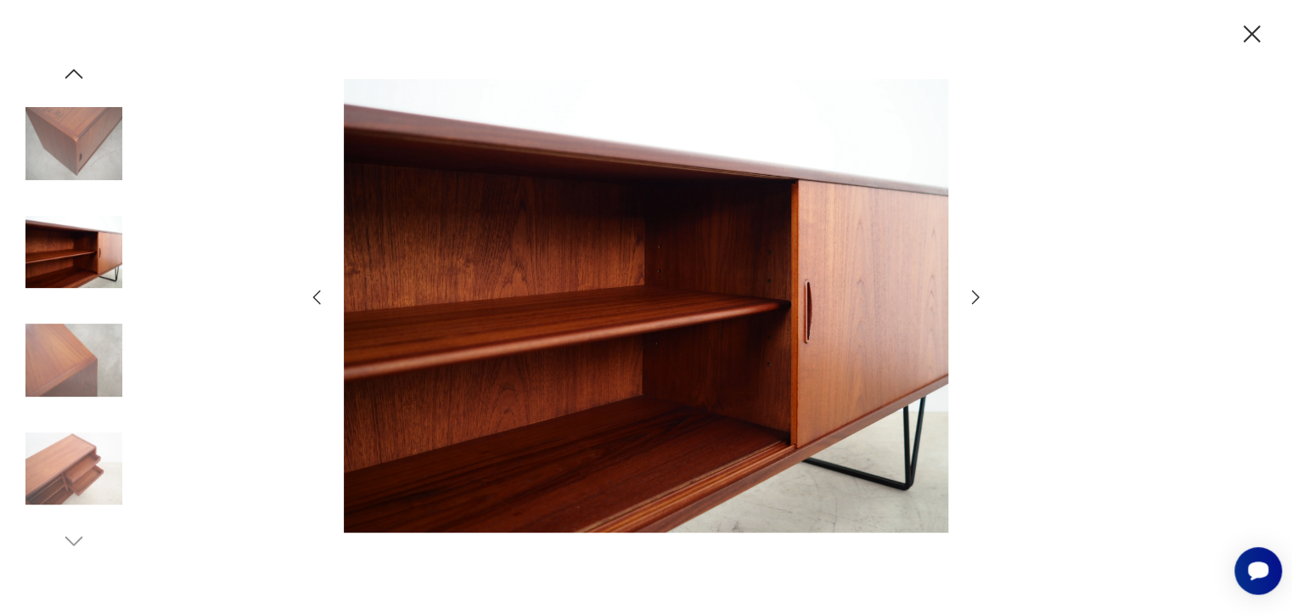
click at [970, 299] on icon "button" at bounding box center [975, 297] width 20 height 20
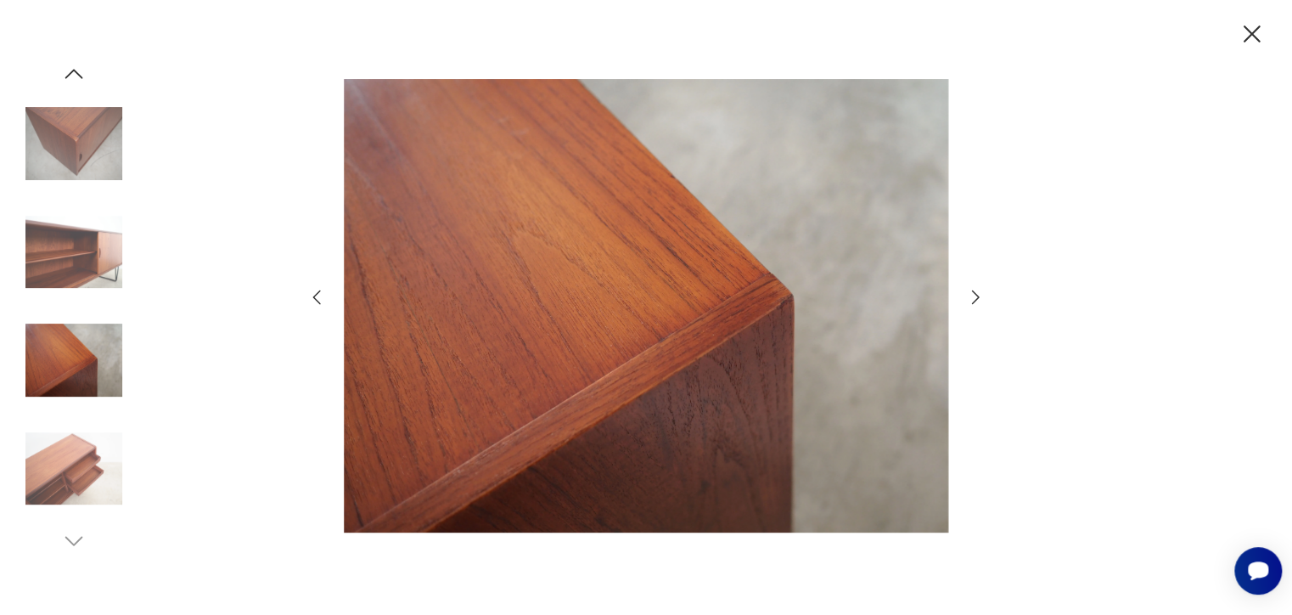
click at [971, 299] on icon "button" at bounding box center [975, 297] width 20 height 20
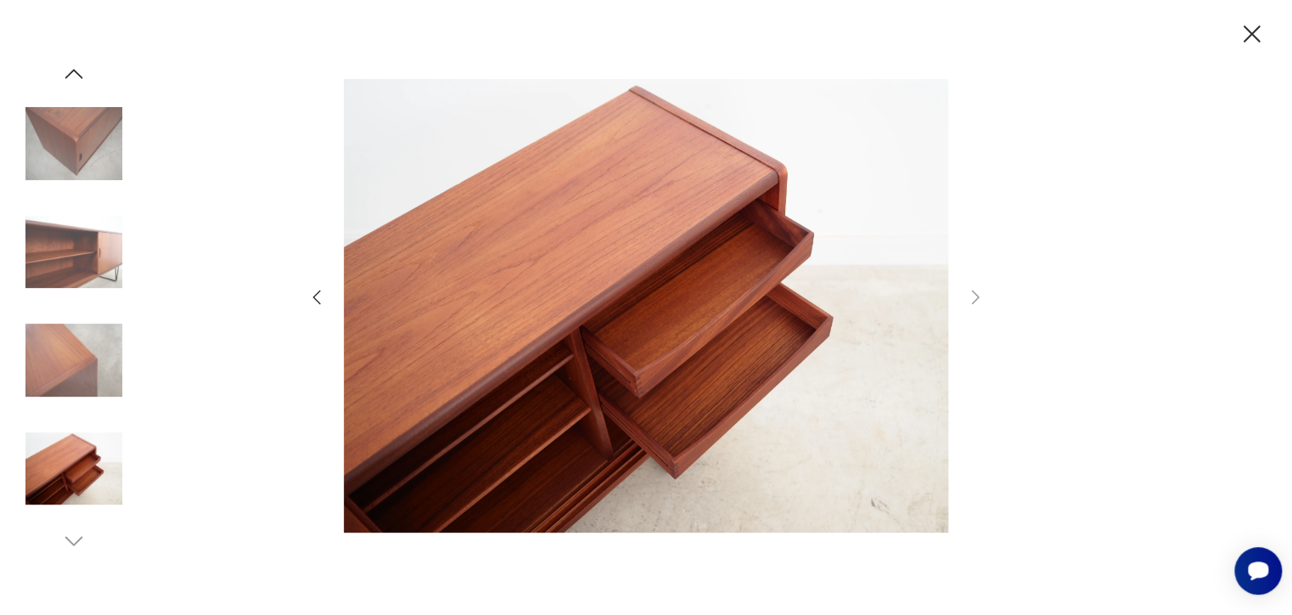
click at [312, 300] on icon "button" at bounding box center [316, 297] width 20 height 20
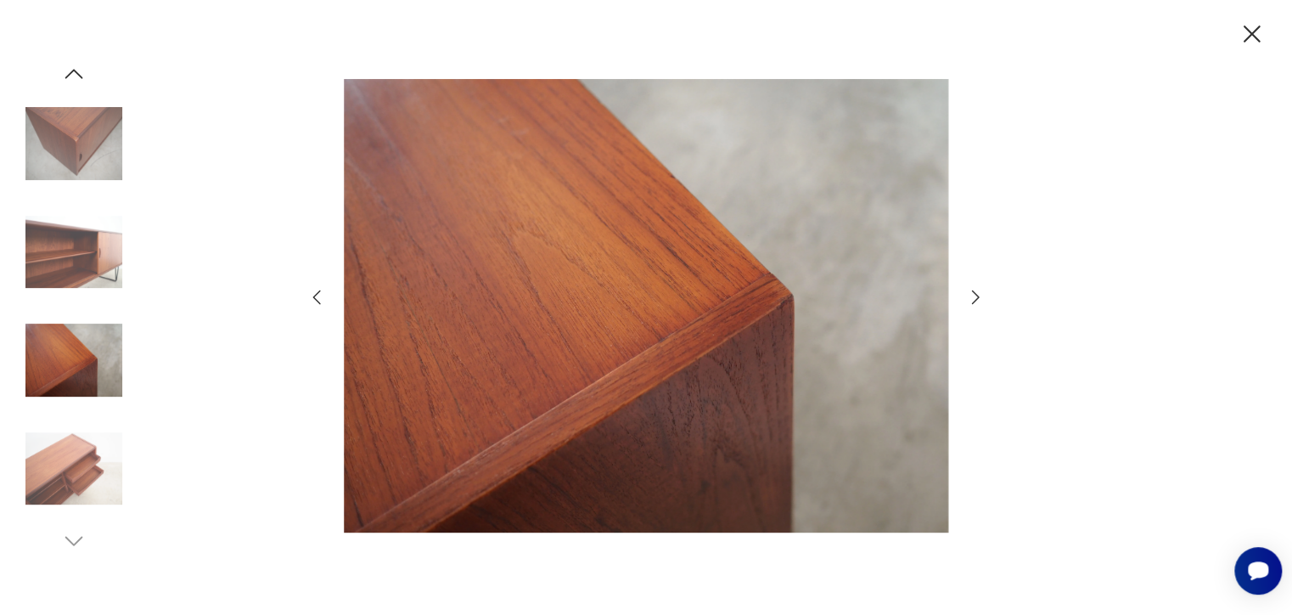
click at [313, 300] on icon "button" at bounding box center [316, 297] width 20 height 20
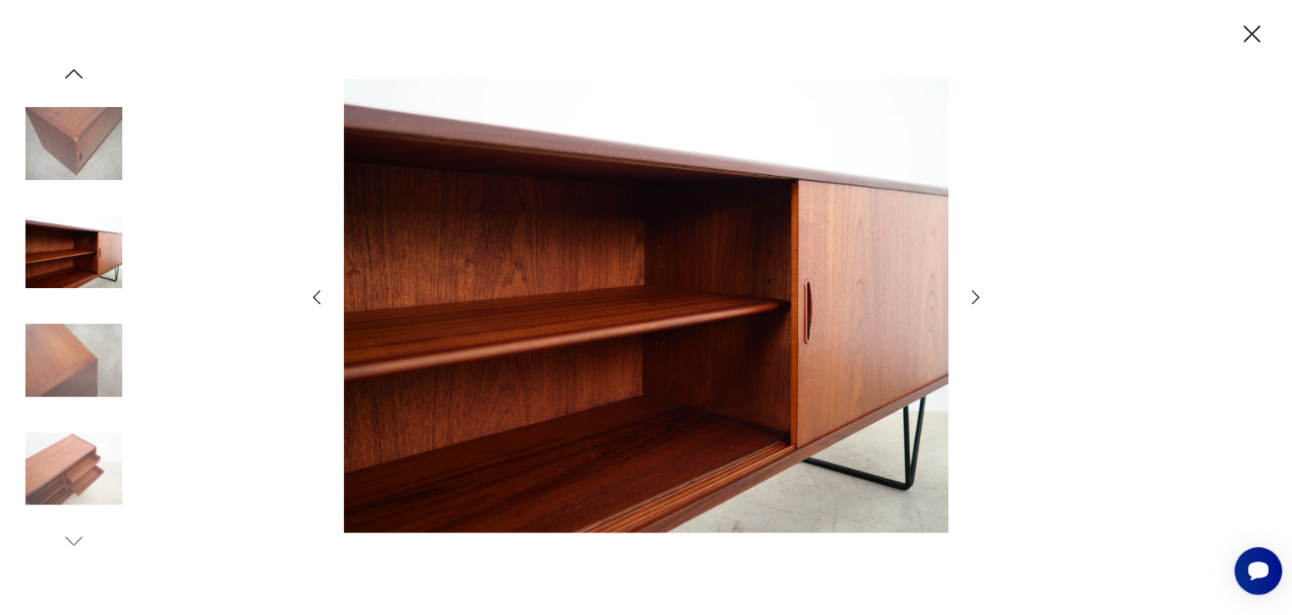
click at [313, 300] on icon "button" at bounding box center [316, 297] width 20 height 20
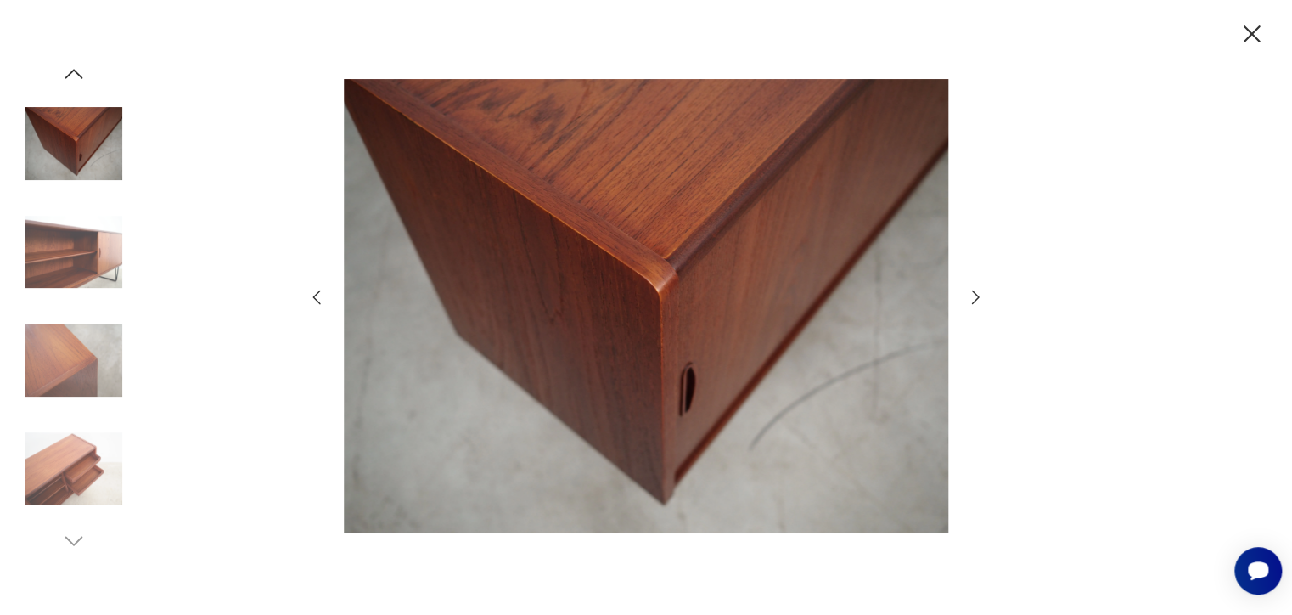
click at [313, 300] on icon "button" at bounding box center [316, 297] width 20 height 20
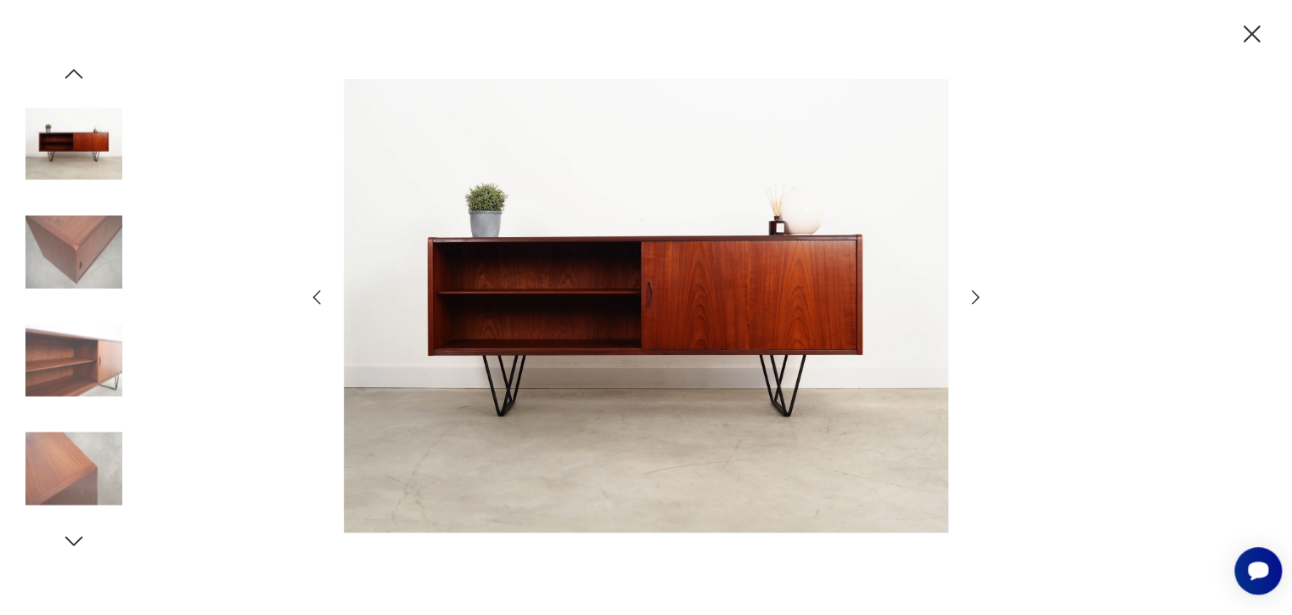
click at [1248, 37] on icon "button" at bounding box center [1251, 33] width 17 height 17
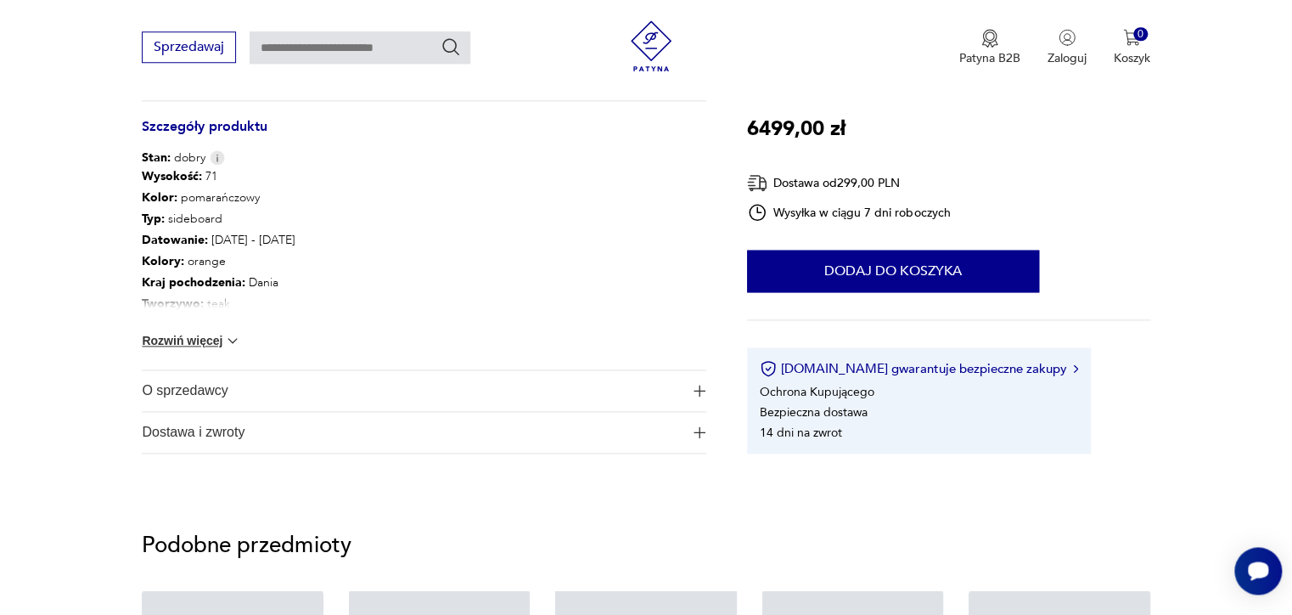
scroll to position [1075, 0]
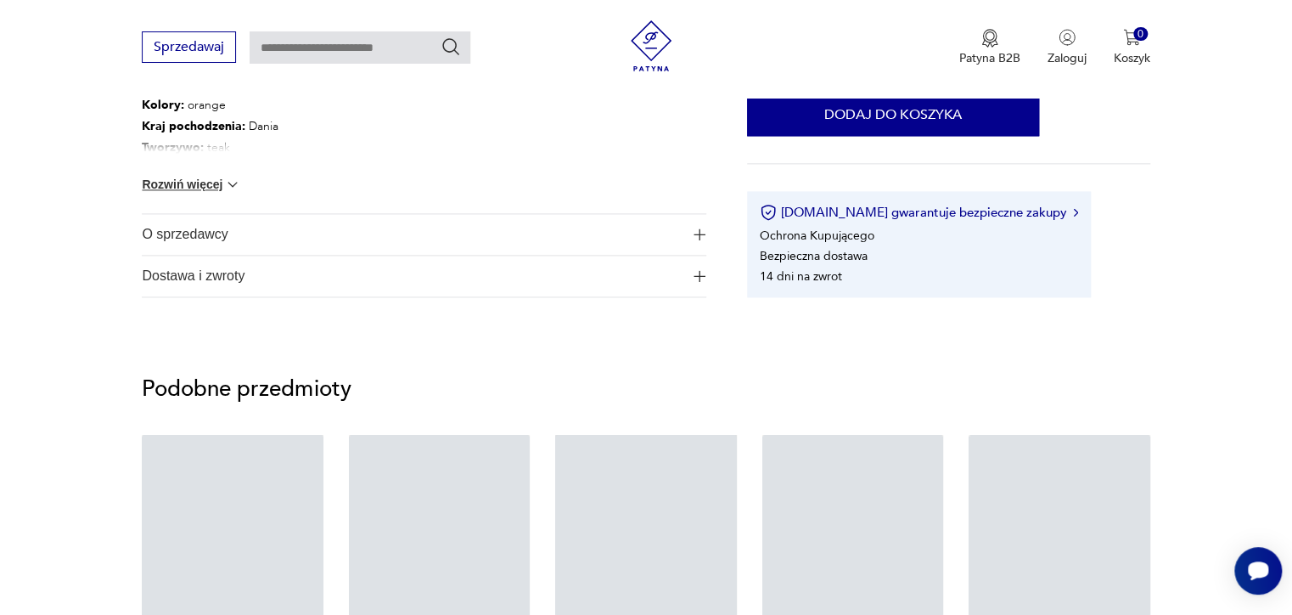
click at [238, 180] on img at bounding box center [232, 184] width 17 height 17
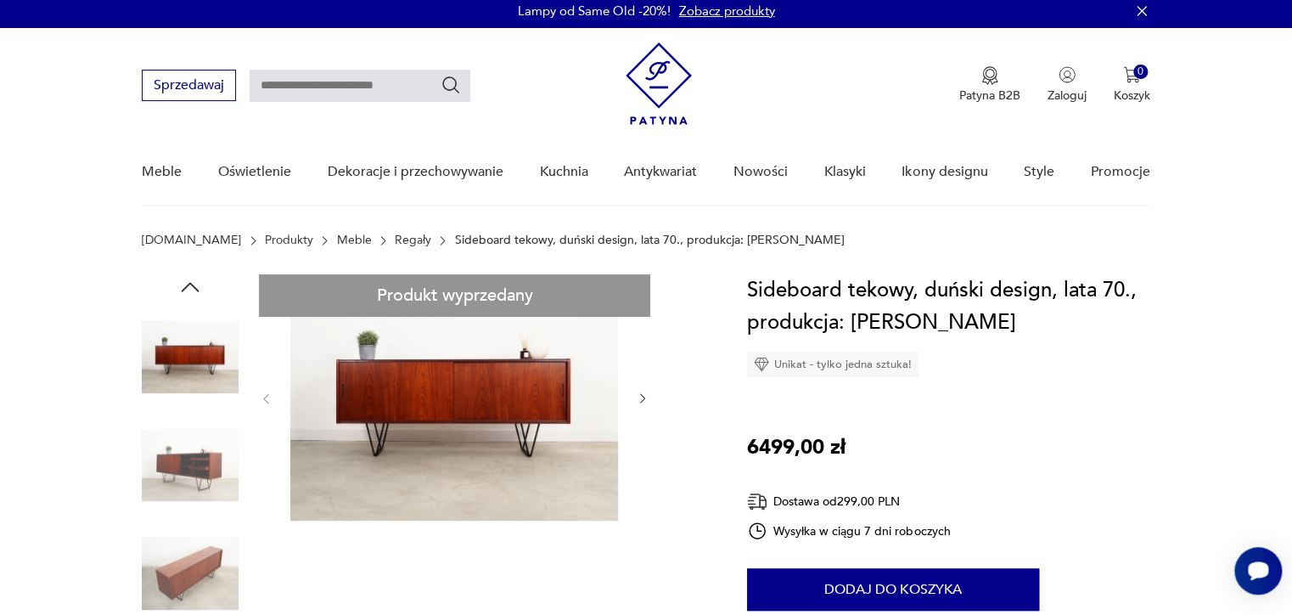
scroll to position [0, 0]
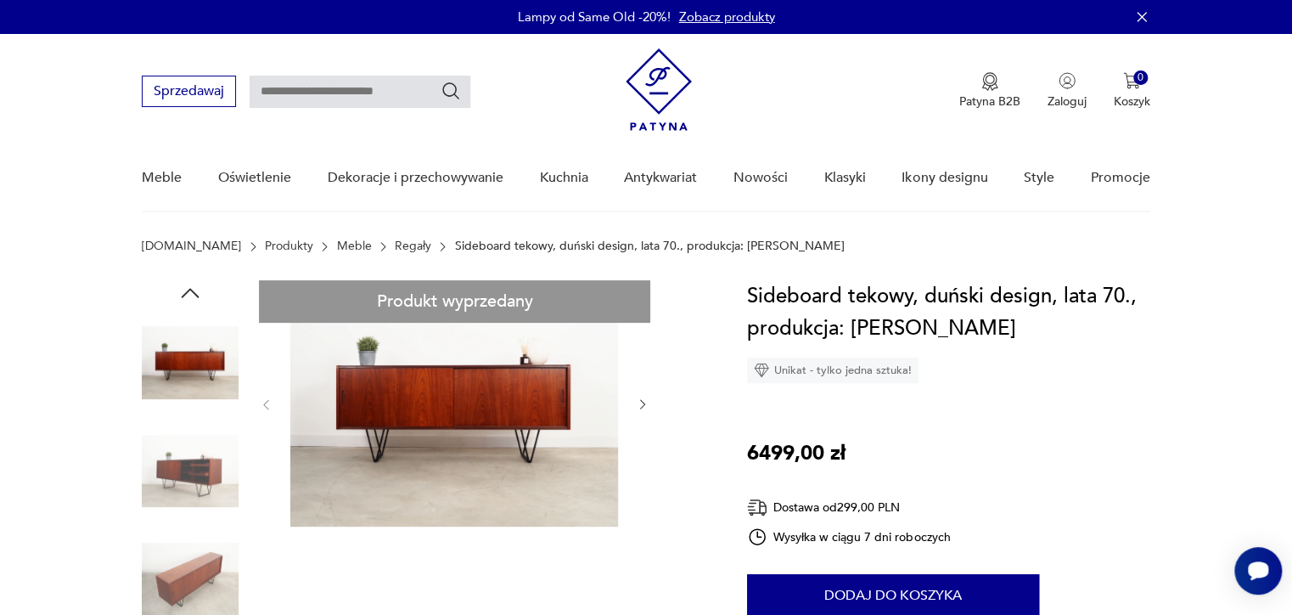
click at [639, 405] on icon "button" at bounding box center [643, 404] width 14 height 14
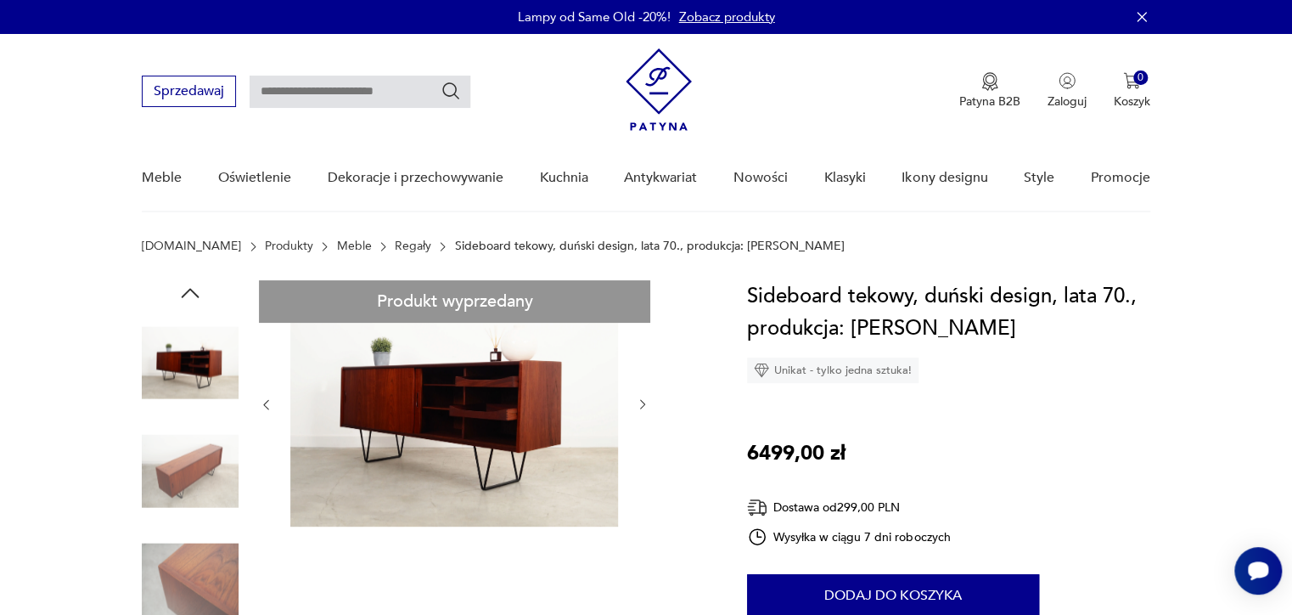
click at [639, 405] on icon "button" at bounding box center [643, 404] width 14 height 14
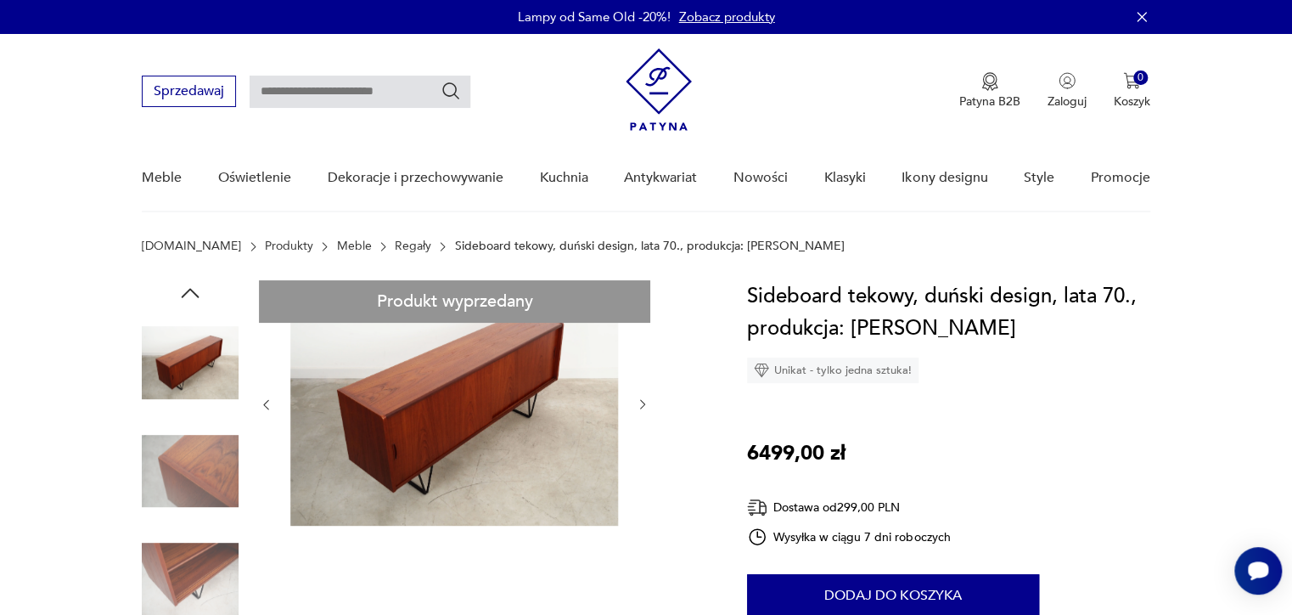
click at [639, 405] on icon "button" at bounding box center [643, 404] width 14 height 14
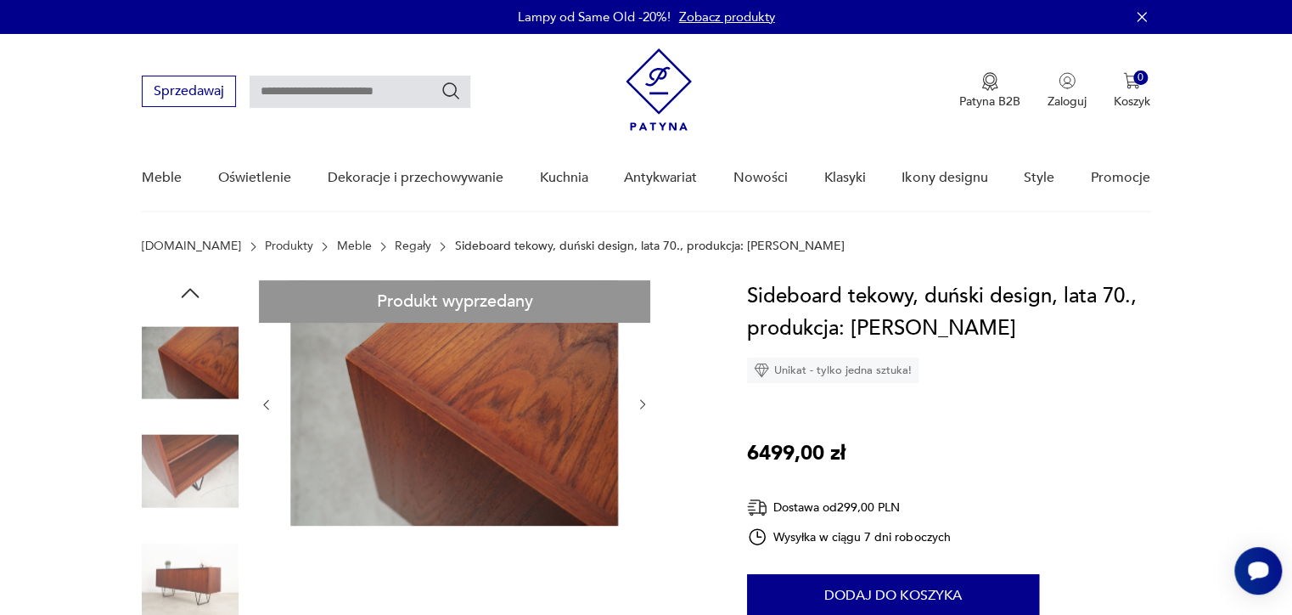
click at [639, 405] on icon "button" at bounding box center [643, 404] width 14 height 14
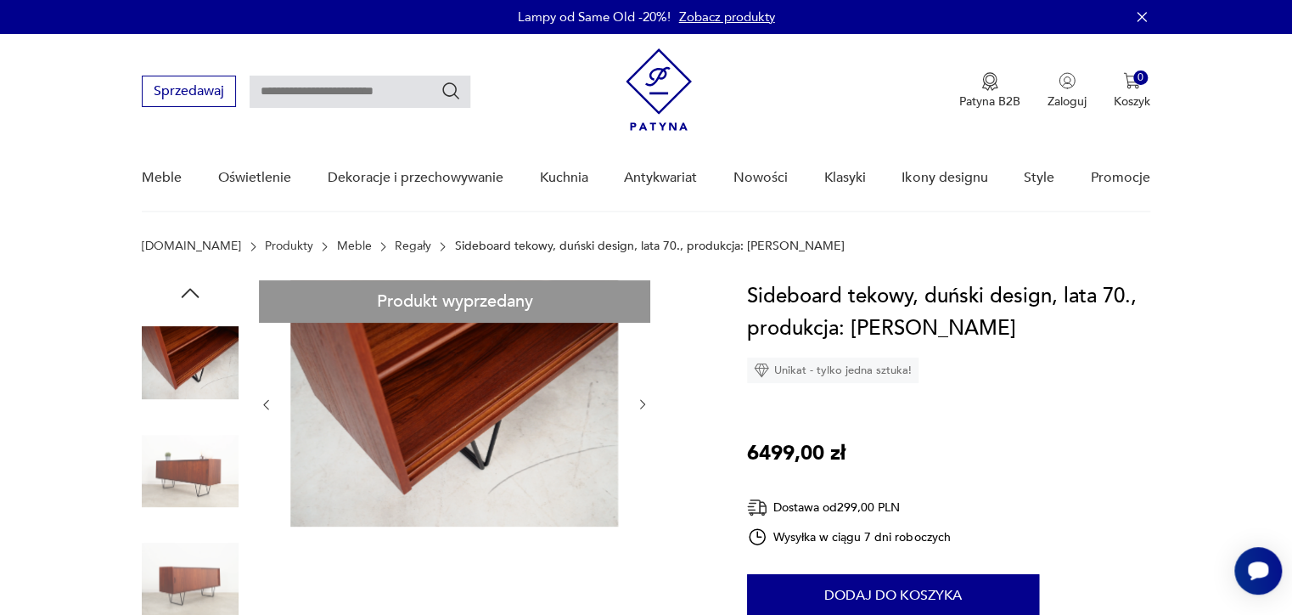
click at [639, 405] on icon "button" at bounding box center [643, 404] width 14 height 14
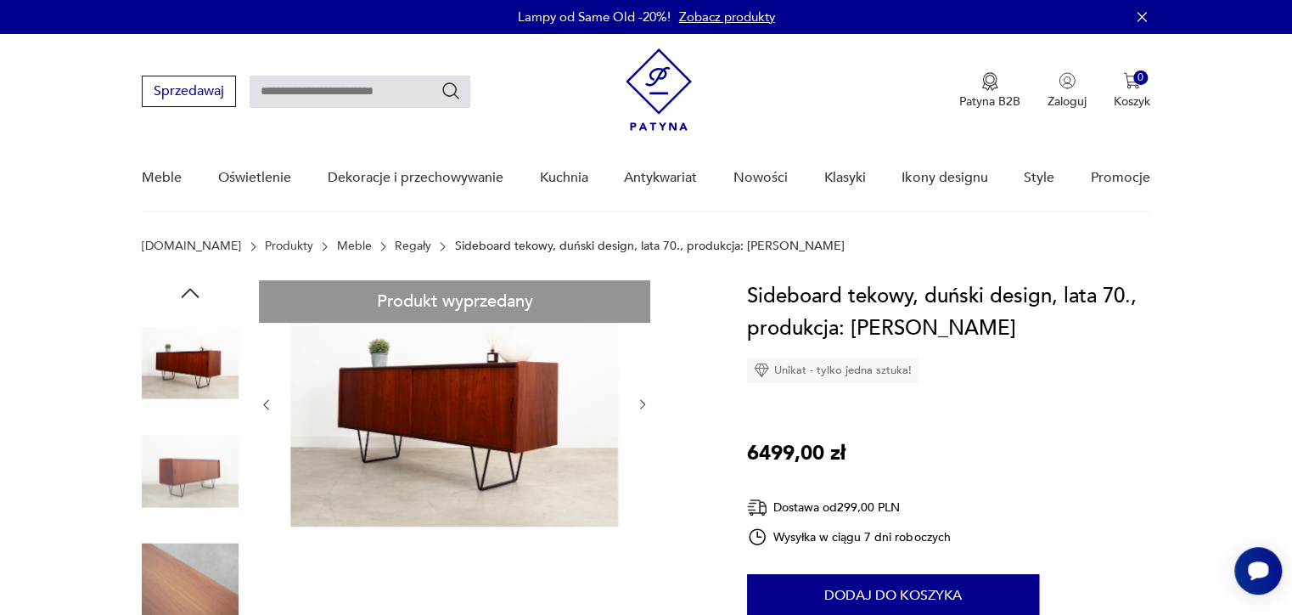
click at [639, 405] on icon "button" at bounding box center [643, 404] width 14 height 14
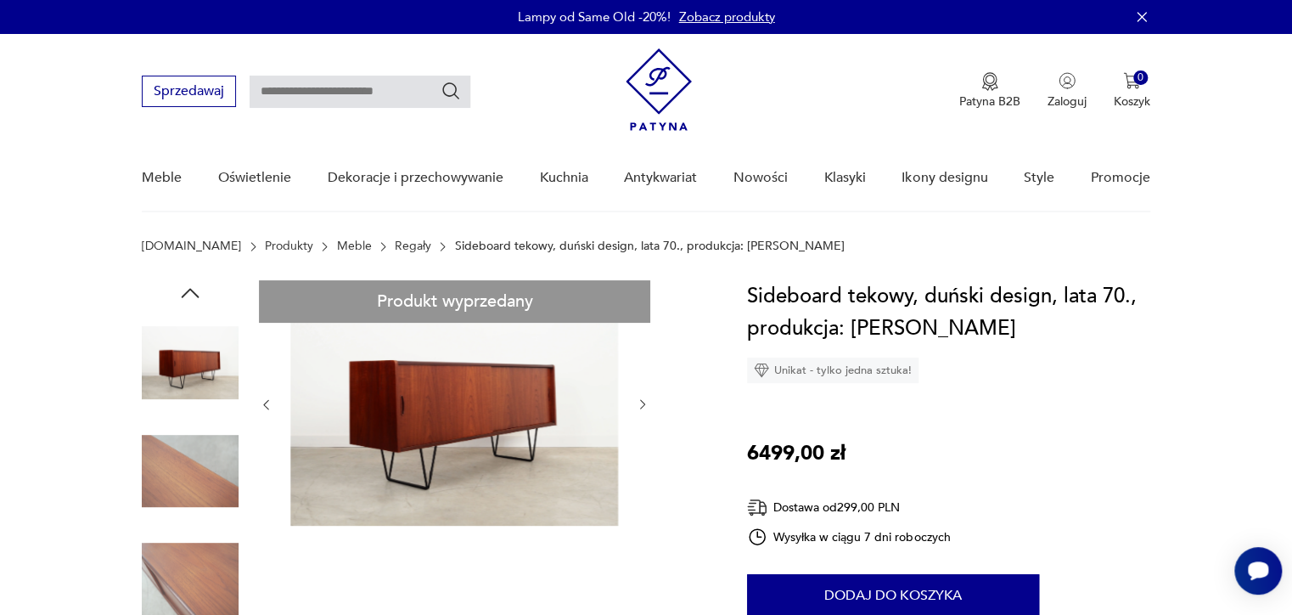
click at [639, 405] on icon "button" at bounding box center [643, 404] width 14 height 14
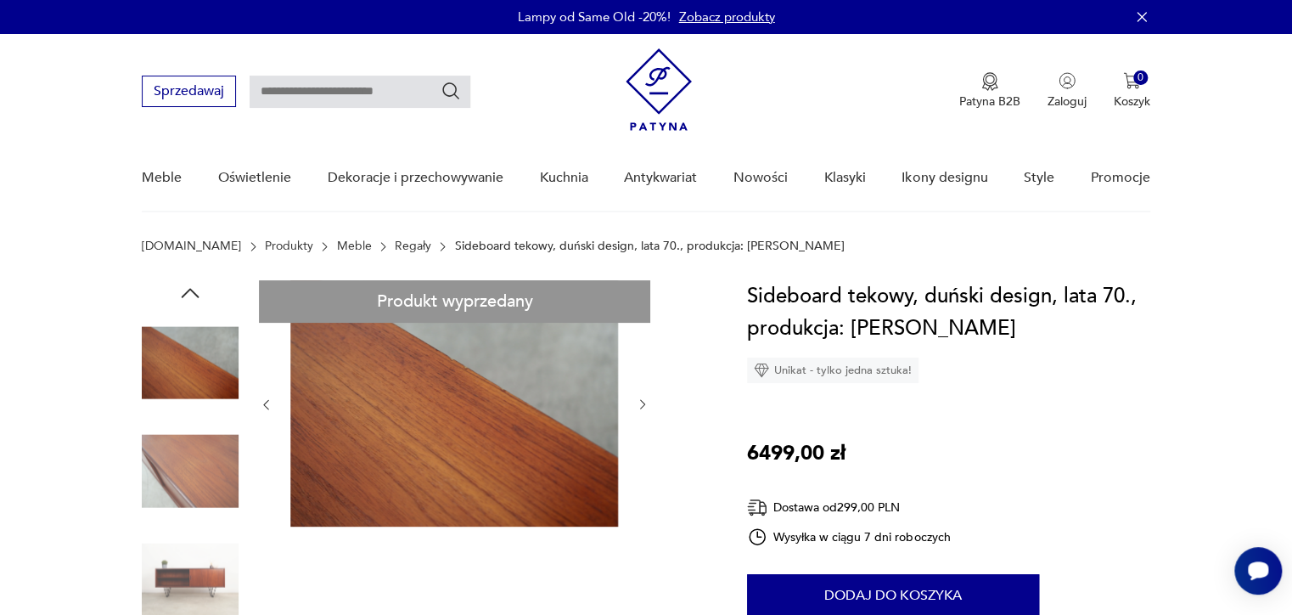
click at [639, 405] on icon "button" at bounding box center [643, 404] width 14 height 14
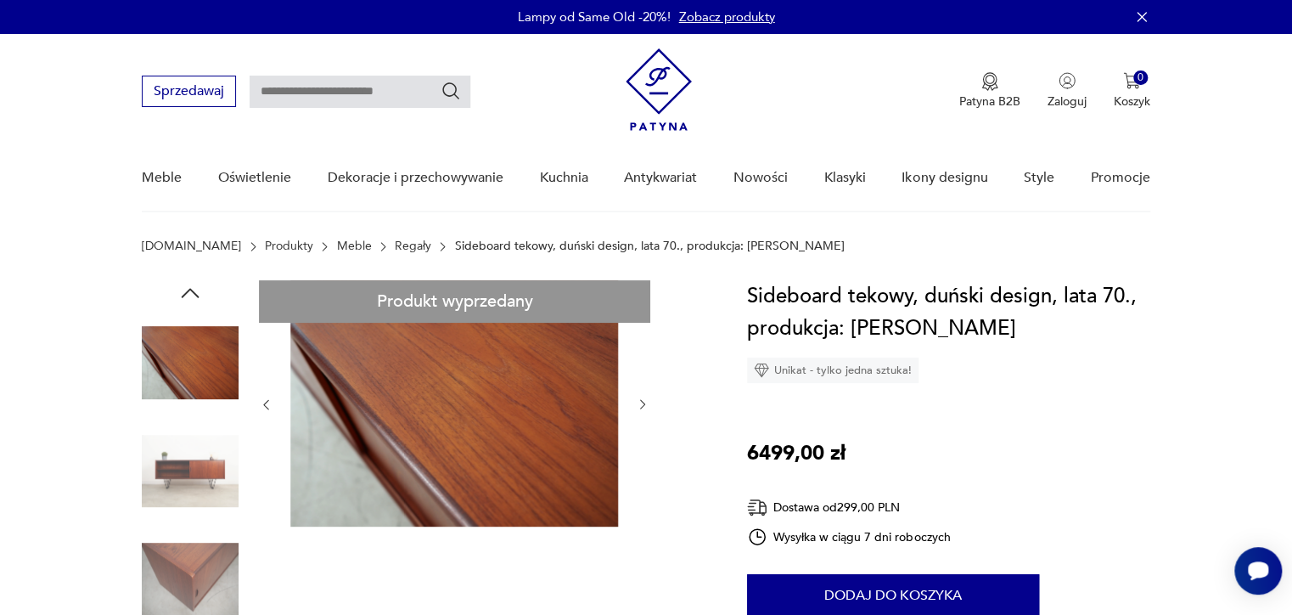
click at [639, 405] on icon "button" at bounding box center [643, 404] width 14 height 14
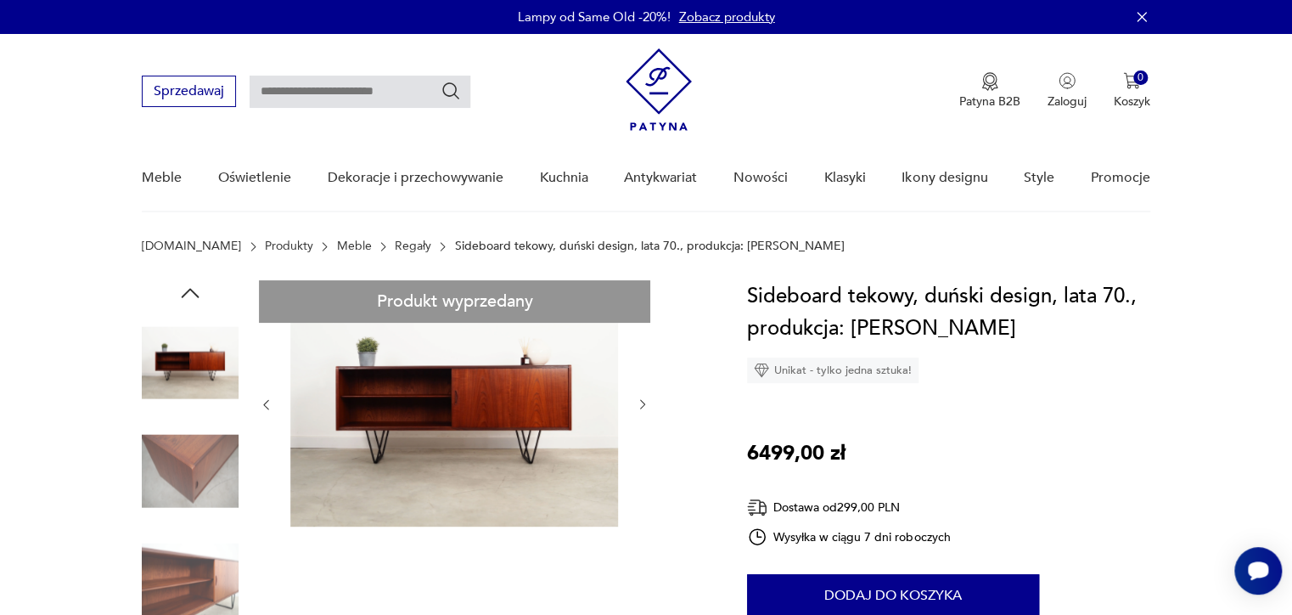
click at [639, 405] on icon "button" at bounding box center [643, 404] width 14 height 14
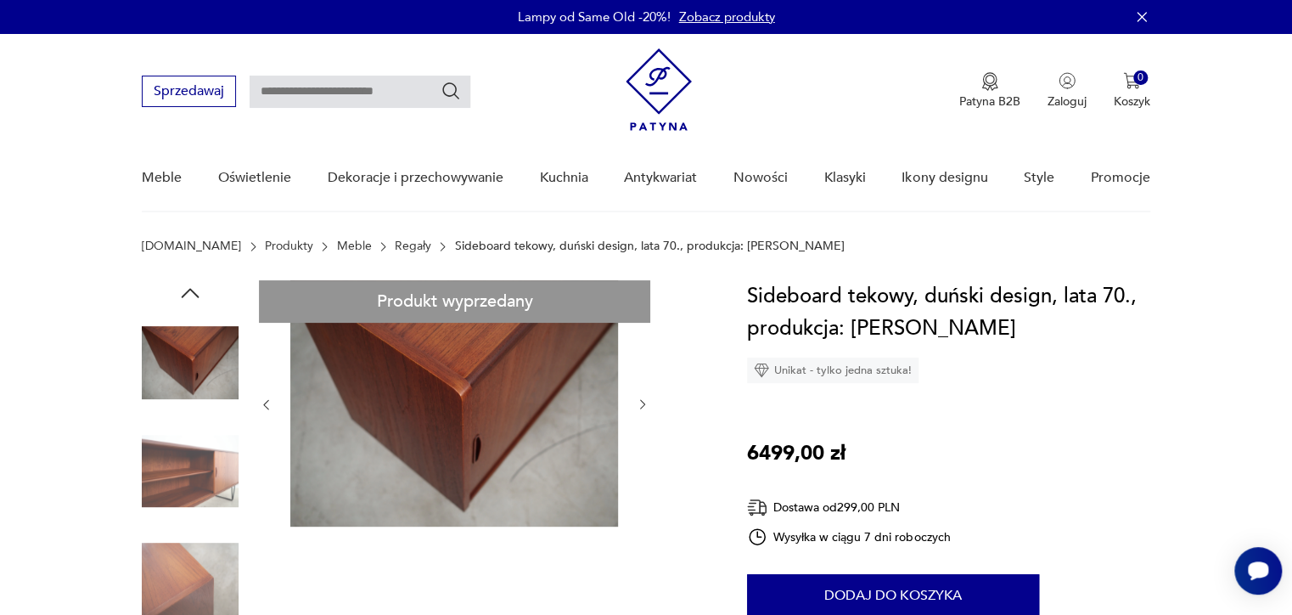
click at [639, 405] on icon "button" at bounding box center [643, 404] width 14 height 14
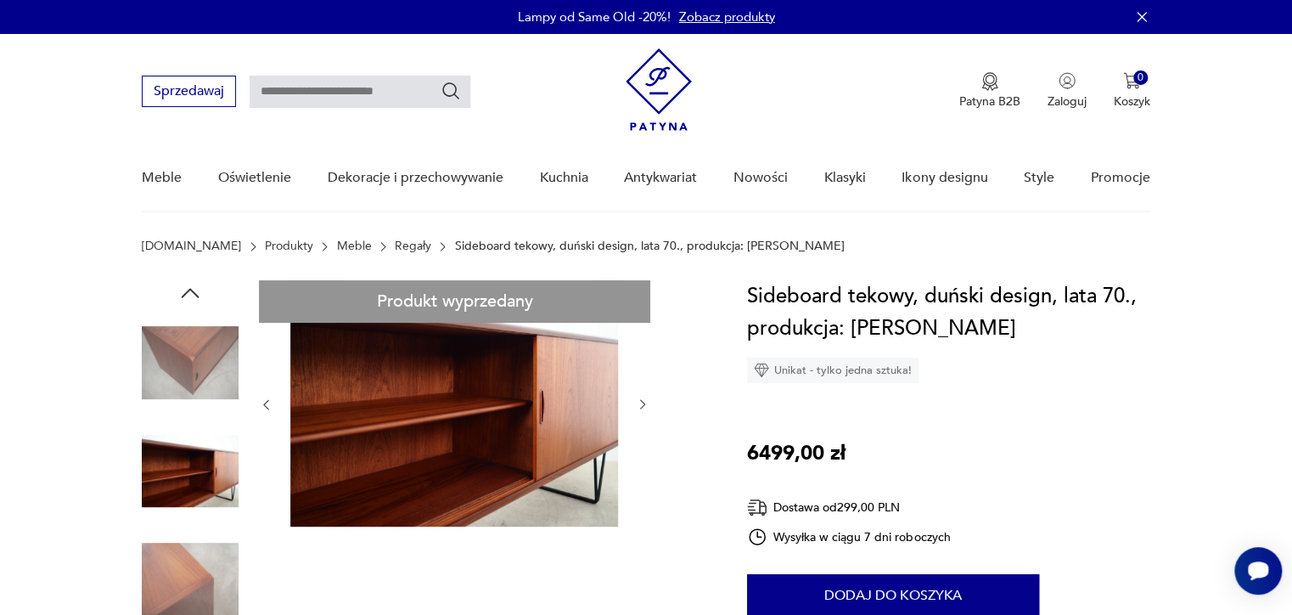
click at [638, 405] on icon "button" at bounding box center [643, 404] width 14 height 14
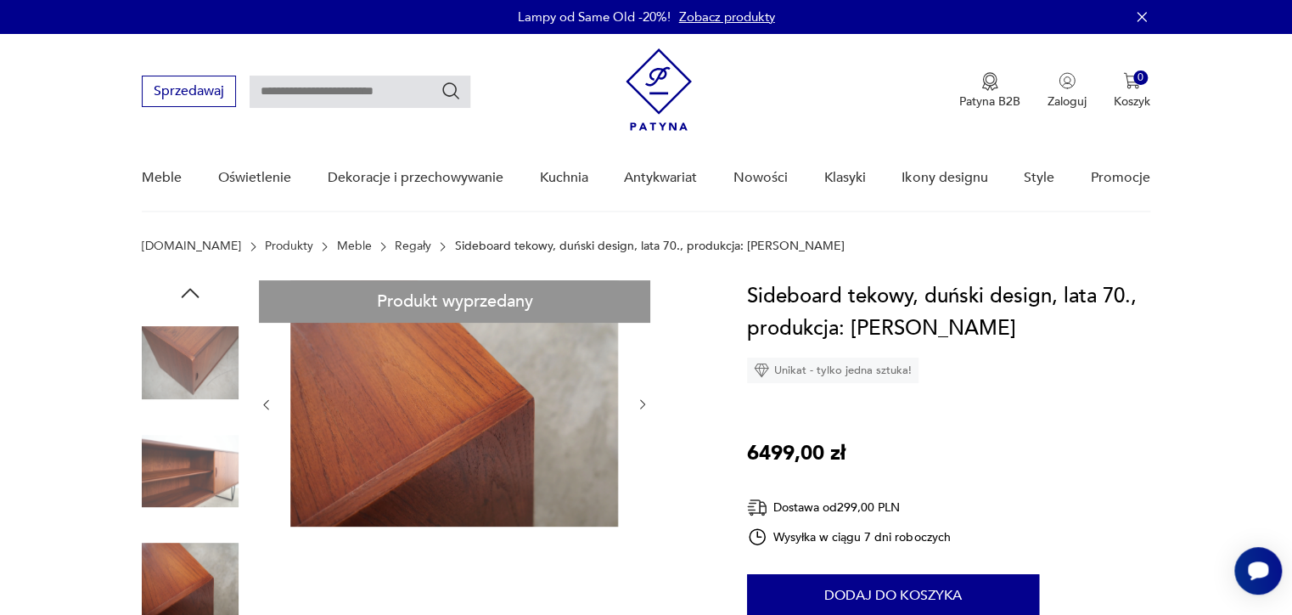
click at [638, 405] on icon "button" at bounding box center [643, 404] width 14 height 14
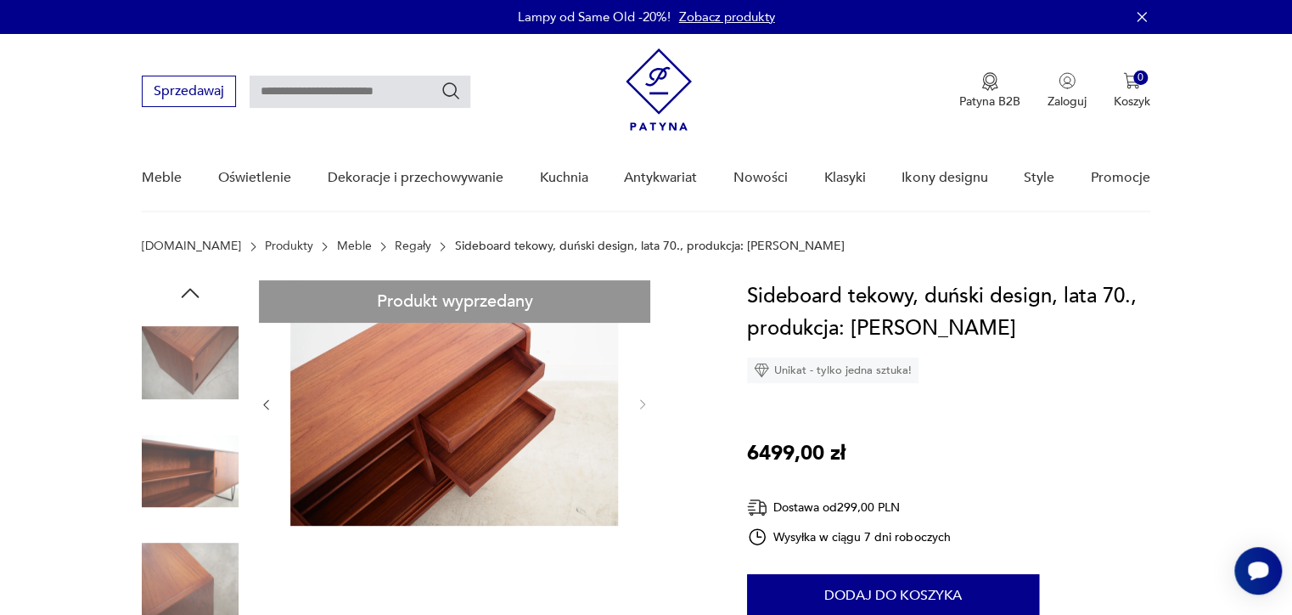
click at [267, 401] on icon "button" at bounding box center [266, 405] width 5 height 10
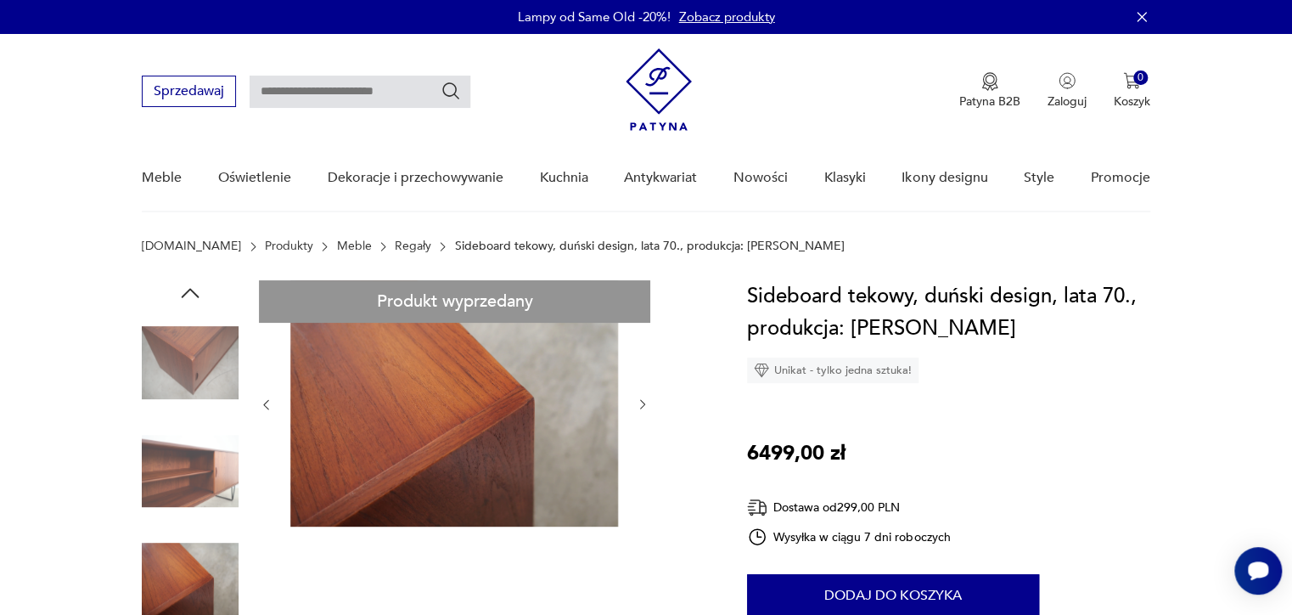
click at [268, 401] on icon "button" at bounding box center [266, 404] width 14 height 14
click at [267, 405] on icon "button" at bounding box center [266, 404] width 14 height 14
